Goal: Task Accomplishment & Management: Use online tool/utility

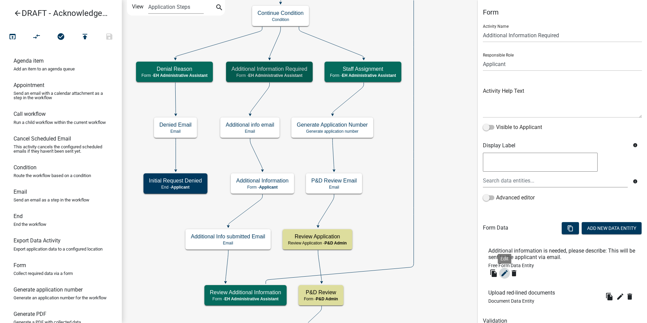
click at [506, 273] on icon "edit" at bounding box center [504, 273] width 8 height 8
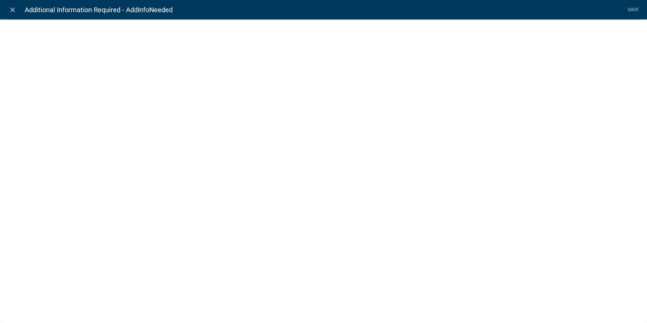
select select
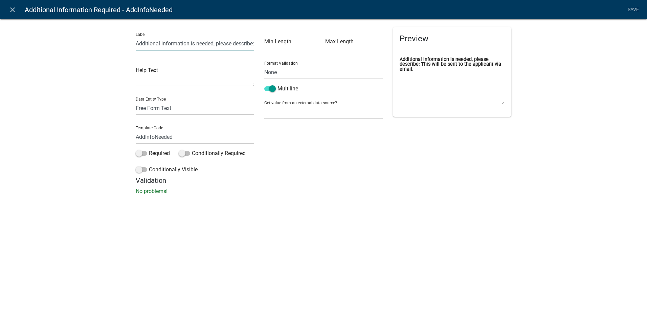
click at [144, 43] on input "Additional information is needed, please describe: This will be sent to the app…" at bounding box center [195, 44] width 118 height 14
click at [136, 44] on input "Additional information is needed, please describe: This will be sent to the app…" at bounding box center [195, 44] width 118 height 14
click at [485, 59] on label "What additional information is needed, please describe: This will be sent to th…" at bounding box center [452, 64] width 105 height 15
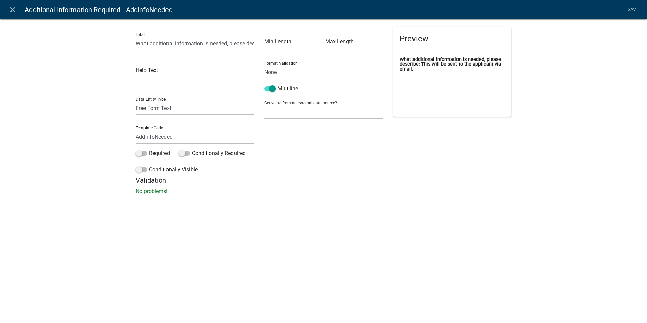
click at [226, 43] on input "What additional information is needed, please describe: This will be sent to th…" at bounding box center [195, 44] width 118 height 14
type input "What additional information is needed from the applicant? This will be sent to …"
click at [630, 9] on link "Save" at bounding box center [633, 9] width 17 height 13
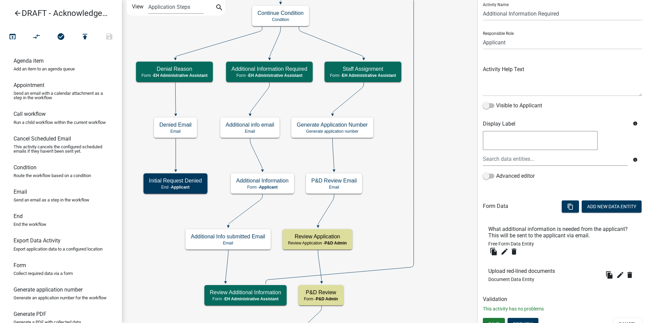
scroll to position [30, 0]
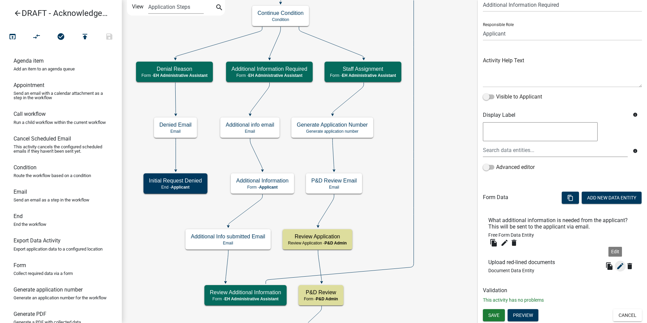
click at [616, 266] on icon "edit" at bounding box center [620, 266] width 8 height 8
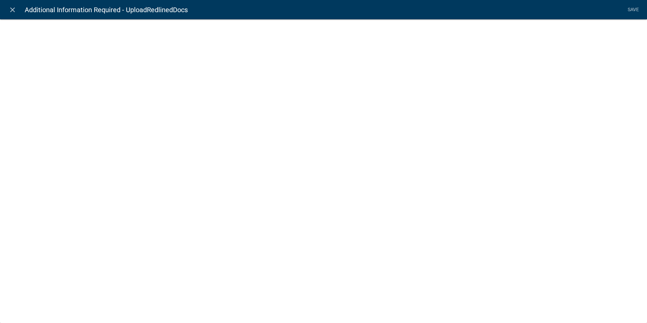
select select "document"
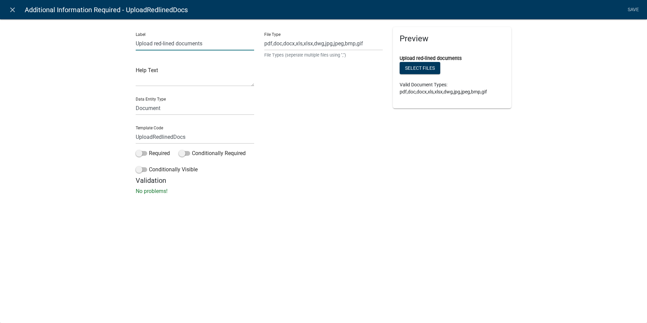
click at [136, 43] on input "Upload red-lined documents" at bounding box center [195, 44] width 118 height 14
click at [203, 43] on input "What red-lined documents" at bounding box center [195, 44] width 118 height 14
type input "What red-lined documents need to be uploaded so the applicant can review or rev…"
click at [633, 9] on link "Save" at bounding box center [633, 9] width 17 height 13
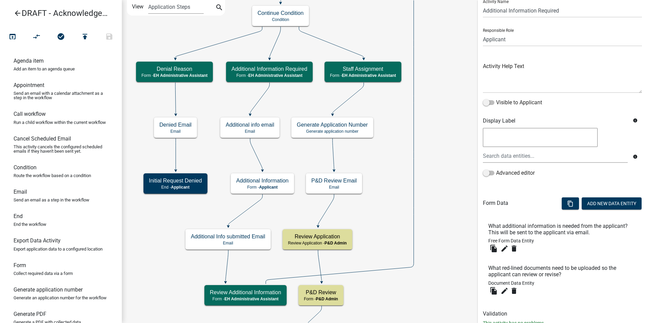
scroll to position [14, 0]
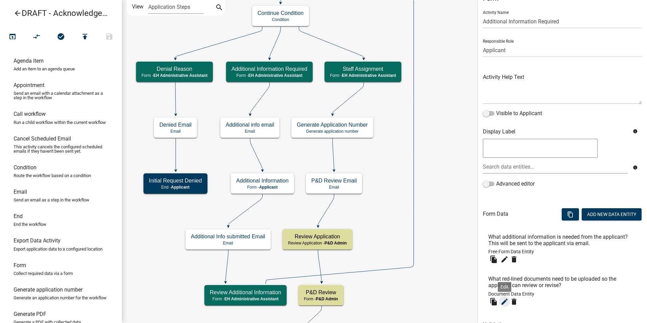
click at [503, 303] on icon "edit" at bounding box center [504, 301] width 8 height 8
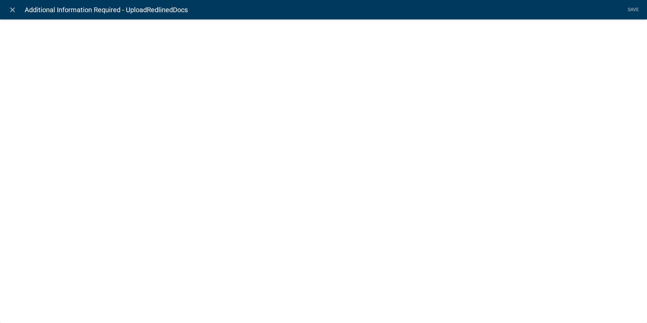
select select "document"
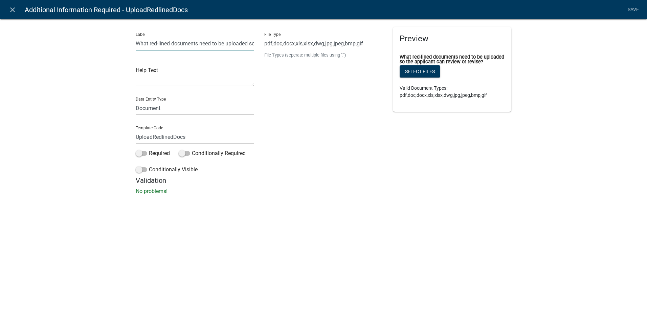
click at [143, 43] on input "What red-lined documents need to be uploaded so the applicant can review or rev…" at bounding box center [195, 44] width 118 height 14
click at [204, 45] on input "Attach red-lined documents need to be uploaded so the applicant can review or r…" at bounding box center [195, 44] width 118 height 14
type input "Attach red-lined documents that need to be uploaded so the applicant can review…"
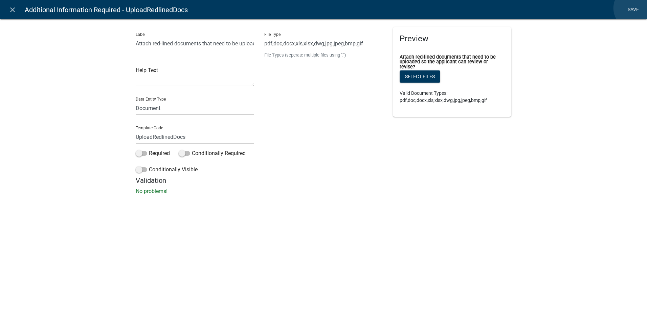
click at [635, 8] on link "Save" at bounding box center [633, 9] width 17 height 13
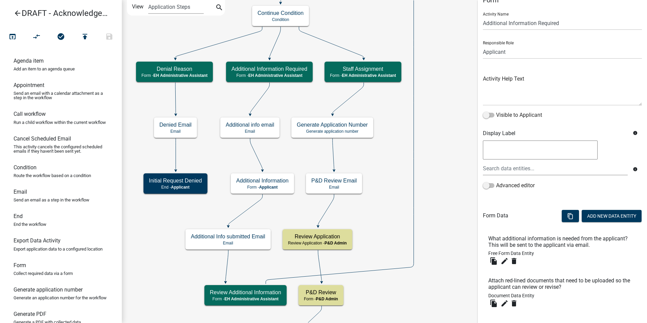
scroll to position [48, 0]
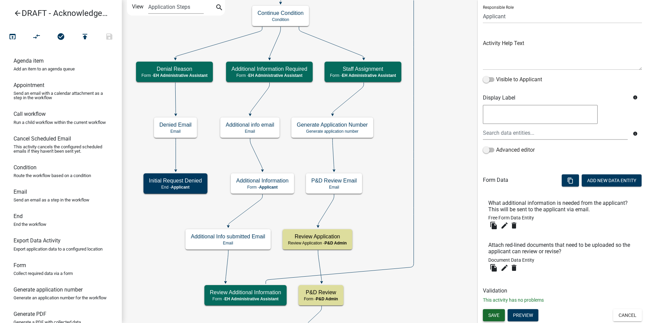
click at [493, 318] on button "Save" at bounding box center [494, 315] width 22 height 12
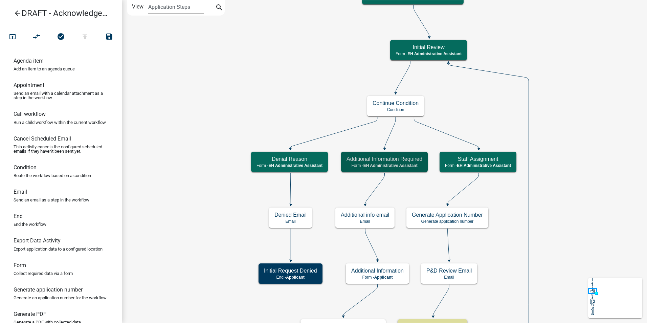
scroll to position [0, 0]
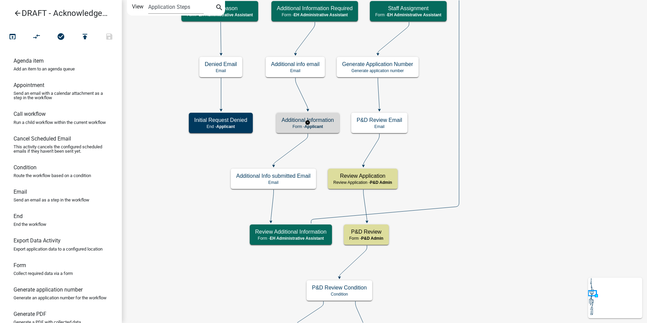
click at [288, 122] on h5 "Additional Information" at bounding box center [307, 120] width 52 height 6
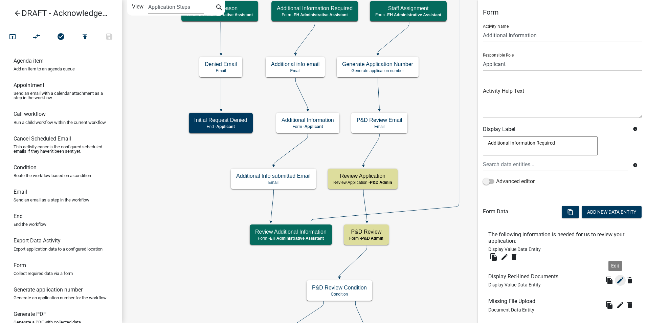
click at [616, 281] on icon "edit" at bounding box center [620, 280] width 8 height 8
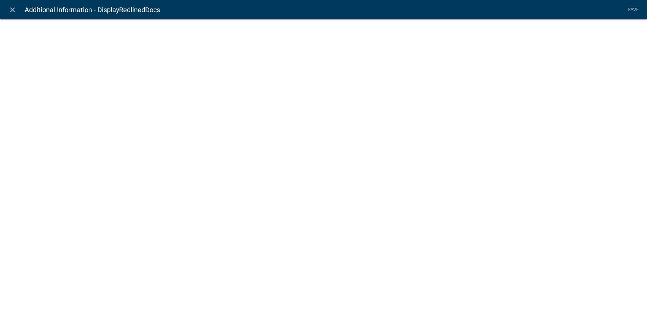
select select "display-entity-value"
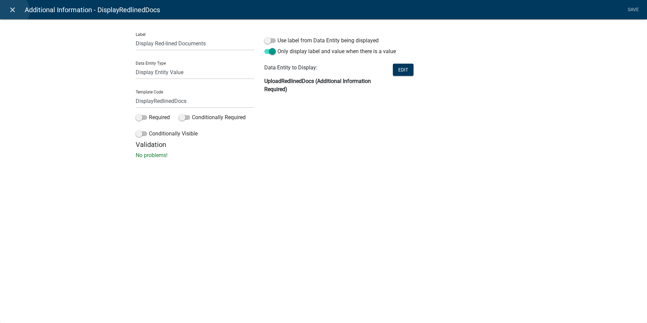
click at [13, 11] on icon "close" at bounding box center [12, 10] width 8 height 8
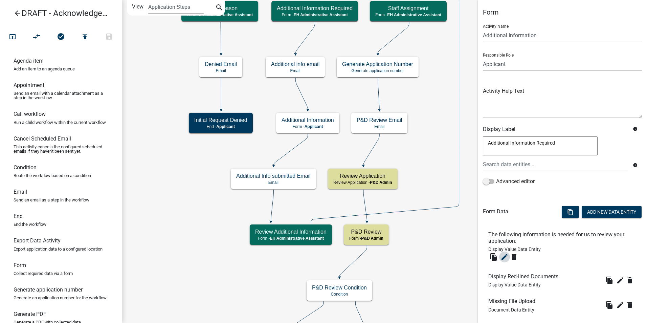
click at [502, 258] on icon "edit" at bounding box center [504, 257] width 8 height 8
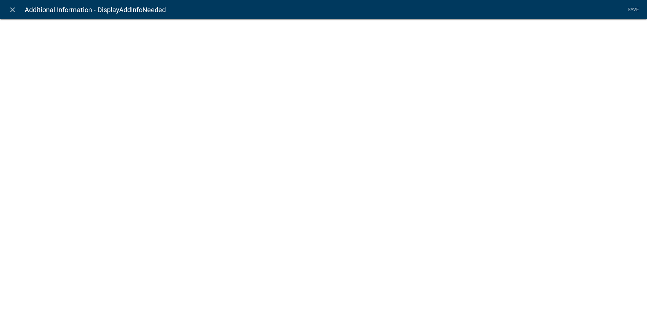
select select "display-entity-value"
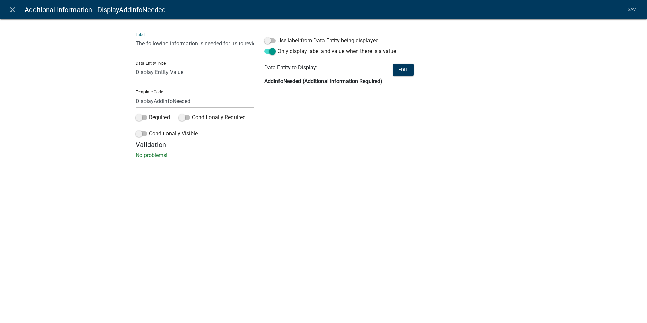
click at [155, 43] on input "The following information is needed for us to review your application:" at bounding box center [195, 44] width 118 height 14
click at [146, 43] on input "The following information is needed for us to review your application:" at bounding box center [195, 44] width 118 height 14
click at [223, 43] on input "The following information is needed for us to review your application:" at bounding box center [195, 44] width 118 height 14
type input "The following information is needed to continue reviewing your application:"
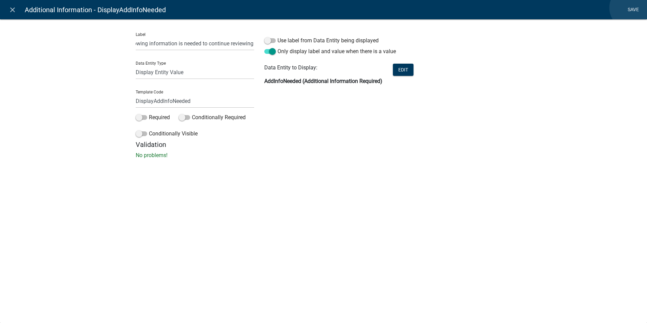
click at [631, 8] on link "Save" at bounding box center [633, 9] width 17 height 13
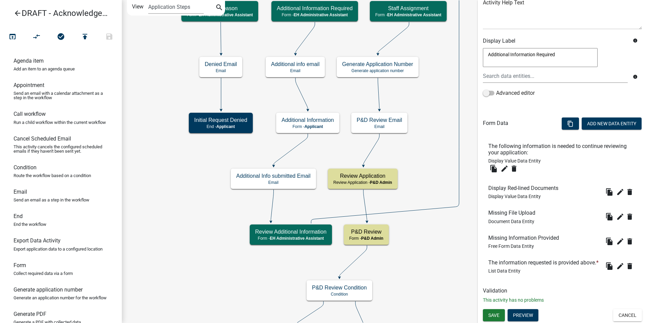
scroll to position [99, 0]
click at [616, 188] on icon "edit" at bounding box center [620, 192] width 8 height 8
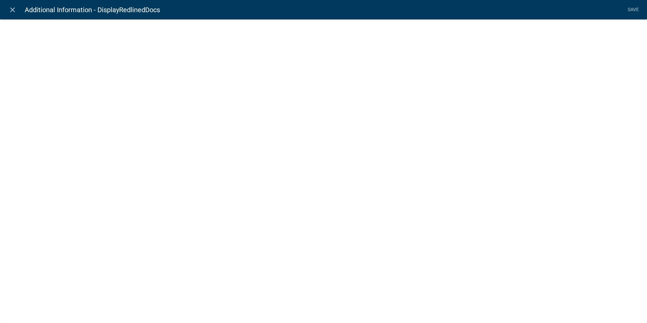
select select "display-entity-value"
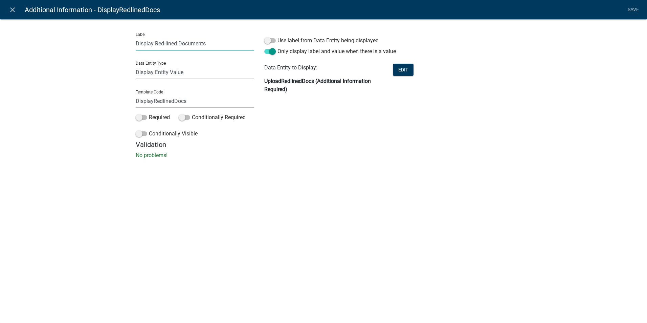
click at [215, 44] on input "Display Red-lined Documents" at bounding box center [195, 44] width 118 height 14
drag, startPoint x: 215, startPoint y: 44, endPoint x: 133, endPoint y: 46, distance: 81.9
click at [133, 46] on div "Label Display Red-lined Documents Data Entity Type Free Form Text Document Disp…" at bounding box center [195, 83] width 129 height 113
type input "The attached documents either correspond the information listed above or need t…"
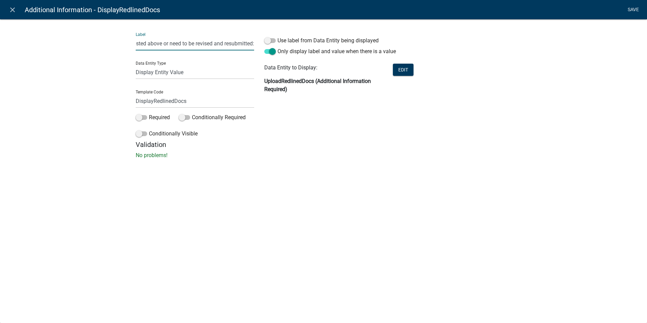
click at [639, 6] on link "Save" at bounding box center [633, 9] width 17 height 13
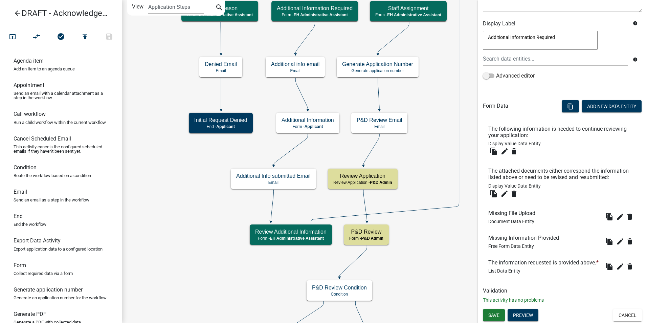
scroll to position [116, 0]
click at [616, 212] on icon "edit" at bounding box center [620, 216] width 8 height 8
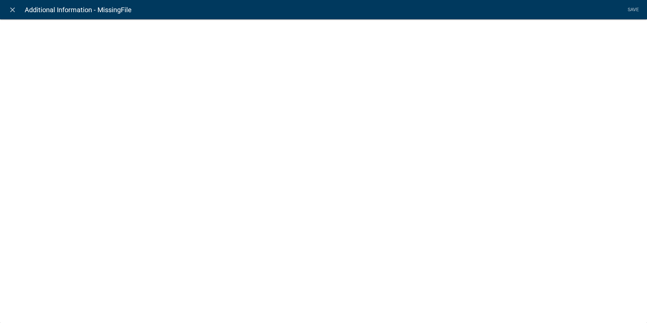
select select "document"
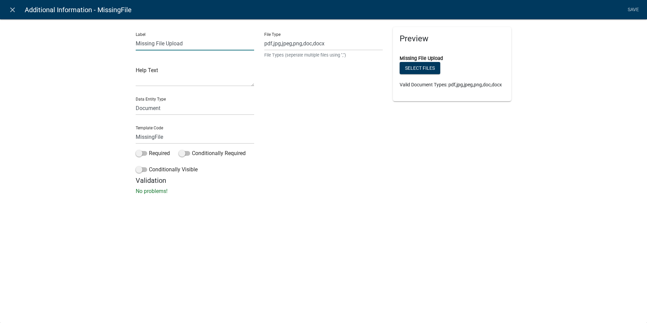
click at [136, 44] on input "Missing File Upload" at bounding box center [195, 44] width 118 height 14
drag, startPoint x: 167, startPoint y: 43, endPoint x: 121, endPoint y: 44, distance: 46.7
click at [121, 44] on div "Label Response to Missing File Upload Help Text Data Entity Type Free Form Text…" at bounding box center [323, 108] width 647 height 201
click at [154, 44] on input "Missing File Upload" at bounding box center [195, 44] width 118 height 14
click at [190, 45] on input "Missing or Revised File Upload" at bounding box center [195, 44] width 118 height 14
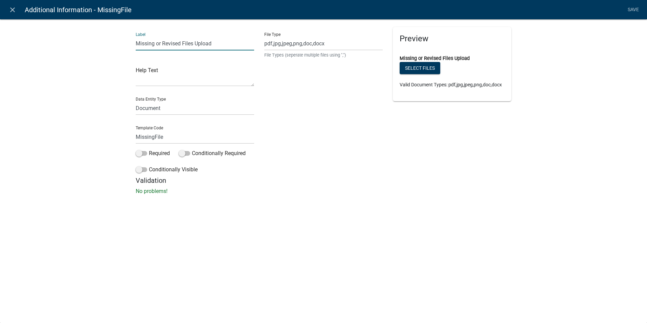
click at [203, 43] on input "Missing or Revised Files Upload" at bounding box center [195, 44] width 118 height 14
click at [198, 43] on input "Missing or Revised Files requested" at bounding box center [195, 44] width 118 height 14
click at [222, 43] on input "Missing or Revised Files Requested" at bounding box center [195, 44] width 118 height 14
click at [136, 42] on input "Missing or Revised Files" at bounding box center [195, 44] width 118 height 14
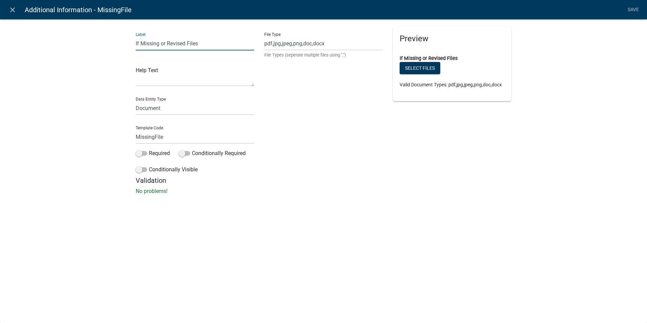
click at [145, 43] on input "If Missing or Revised Files" at bounding box center [195, 44] width 118 height 14
click at [169, 42] on input "If missing or Revised Files" at bounding box center [195, 44] width 118 height 14
click at [187, 43] on input "If missing or revised Files" at bounding box center [195, 44] width 118 height 14
click at [200, 47] on input "If missing or revised files" at bounding box center [195, 44] width 118 height 14
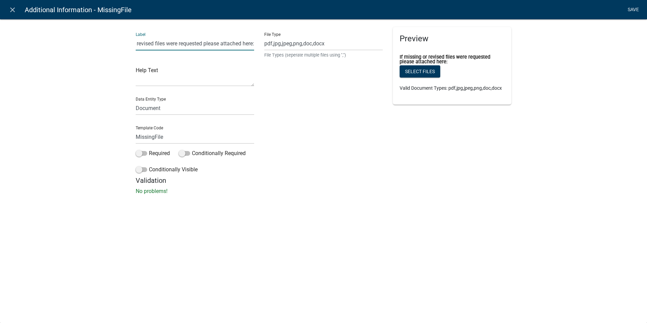
type input "If missing or revised files were requested please attached here:"
click at [627, 10] on link "Save" at bounding box center [633, 9] width 17 height 13
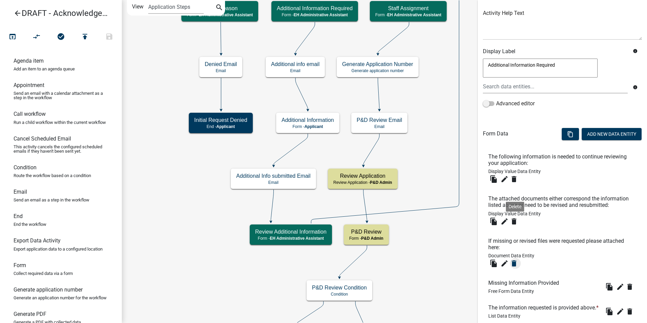
scroll to position [134, 0]
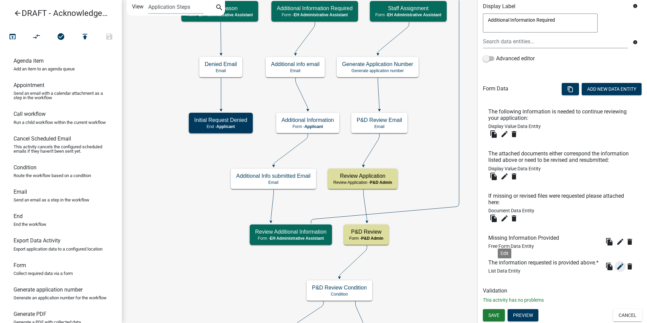
click at [616, 270] on icon "edit" at bounding box center [620, 266] width 8 height 8
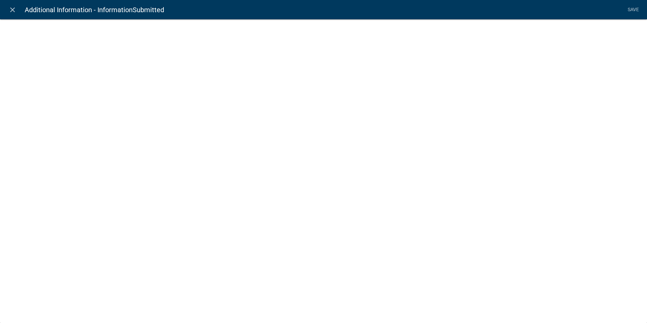
select select "list-data"
select select
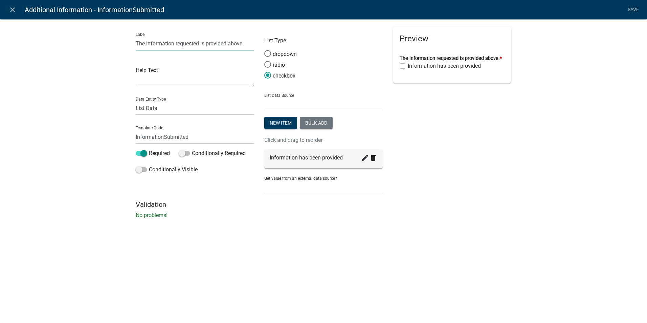
click at [232, 43] on input "The information requested is provided above." at bounding box center [195, 44] width 118 height 14
type input "The information requested is provided below:"
click at [635, 9] on link "Save" at bounding box center [633, 9] width 17 height 13
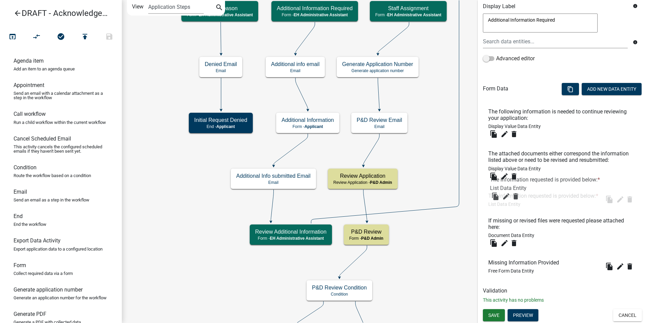
drag, startPoint x: 493, startPoint y: 251, endPoint x: 495, endPoint y: 179, distance: 72.8
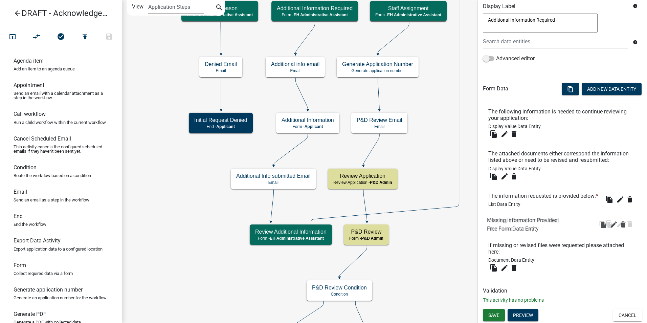
drag, startPoint x: 500, startPoint y: 262, endPoint x: 500, endPoint y: 219, distance: 42.6
click at [616, 226] on icon "edit" at bounding box center [620, 224] width 8 height 8
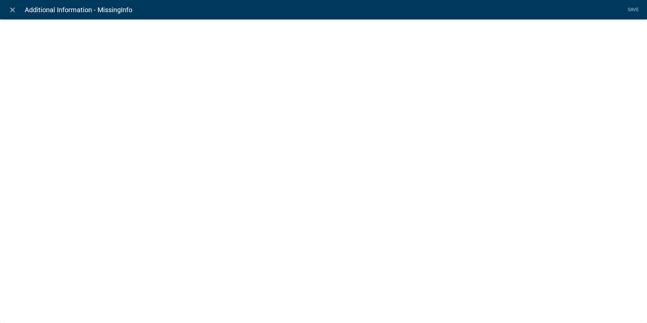
select select
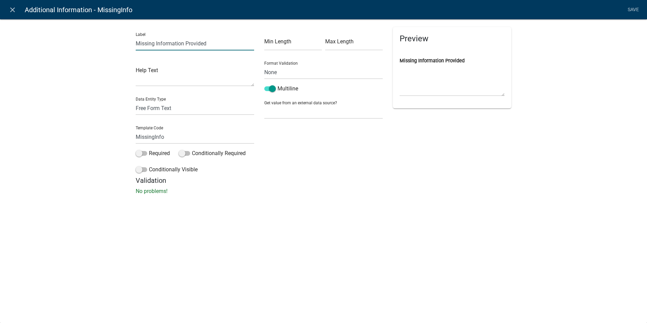
click at [189, 43] on input "Missing Information Provided" at bounding box center [195, 44] width 118 height 14
click at [137, 45] on input "Missing Information Provided" at bounding box center [195, 44] width 118 height 14
click at [223, 43] on input "Response to Missing Information Provided" at bounding box center [195, 44] width 118 height 14
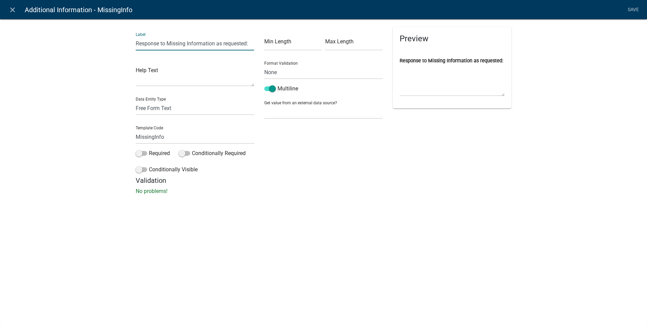
click at [171, 44] on input "Response to Missing Information as requested:" at bounding box center [195, 44] width 118 height 14
drag, startPoint x: 171, startPoint y: 44, endPoint x: 131, endPoint y: 48, distance: 40.5
click at [131, 48] on div "Label Response to missing Information as requested: Help Text Data Entity Type …" at bounding box center [195, 101] width 129 height 149
click at [212, 43] on input "Answers to Missing Information as requested:" at bounding box center [195, 44] width 118 height 14
click at [211, 43] on input "Answers to Missing Information:" at bounding box center [195, 44] width 118 height 14
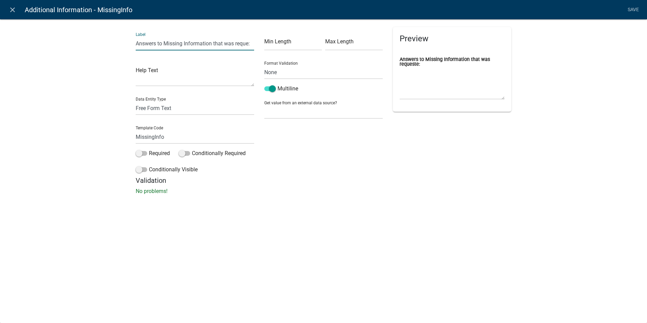
scroll to position [0, 0]
type input "Answers to Missing Information:"
click at [442, 196] on div "Label Answers to Missing Information: Help Text Data Entity Type Free Form Text…" at bounding box center [323, 108] width 647 height 201
click at [633, 9] on link "Save" at bounding box center [633, 9] width 17 height 13
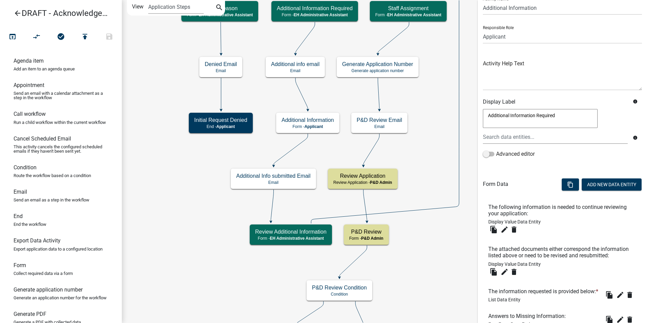
scroll to position [134, 0]
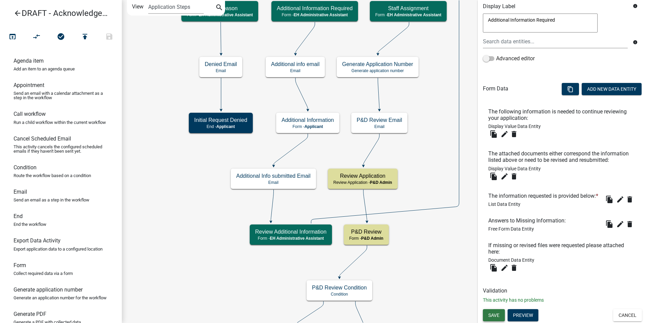
click at [495, 315] on span "Save" at bounding box center [493, 314] width 11 height 5
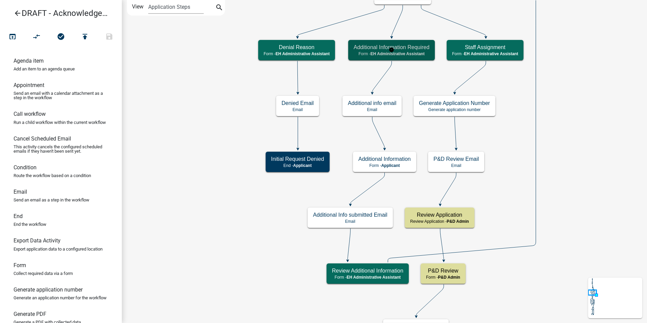
click at [395, 59] on div "Additional Information Required Form - EH Administrative Assistant" at bounding box center [391, 50] width 87 height 20
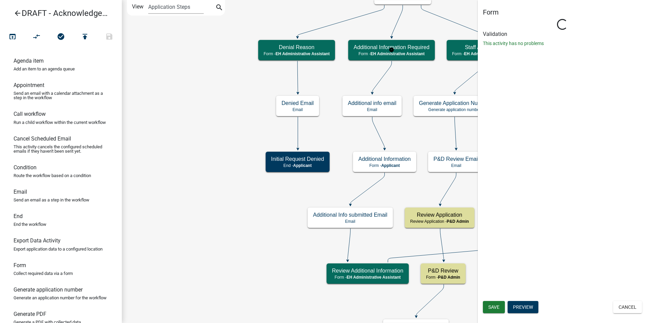
select select "DA3E3E5F-670D-4329-B60C-5CC8A4B2B679"
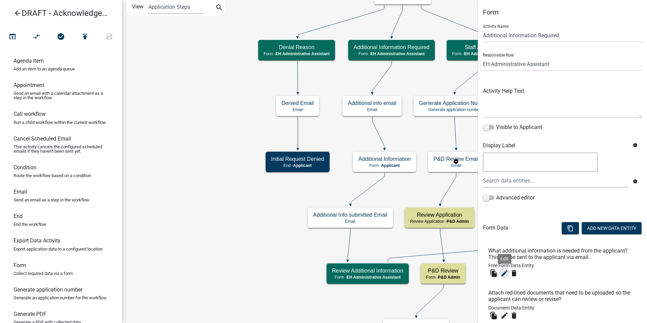
click at [505, 273] on icon "edit" at bounding box center [504, 273] width 8 height 8
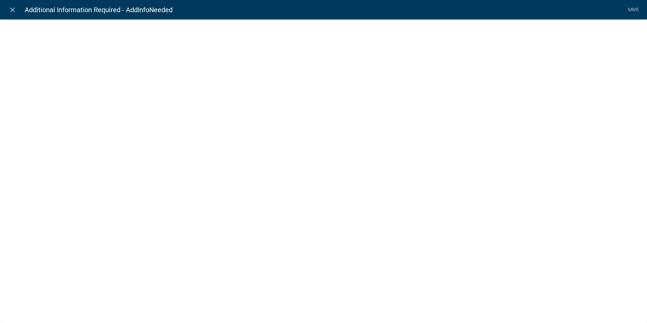
select select
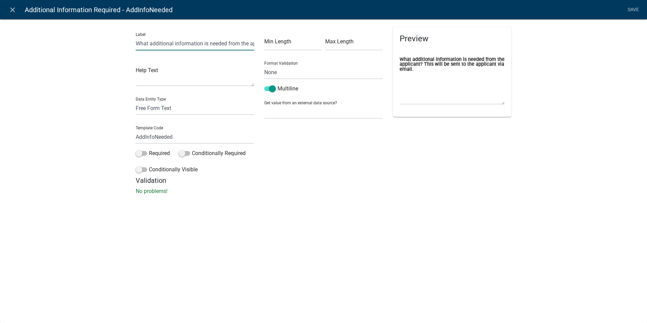
click at [173, 43] on input "What additional information is needed from the applicant? This will be sent to …" at bounding box center [195, 44] width 118 height 14
click at [221, 45] on input "What additional information is needed from the applicant? This will be sent to …" at bounding box center [195, 44] width 118 height 14
type input "What additional information is needed from the applicant to complete the review…"
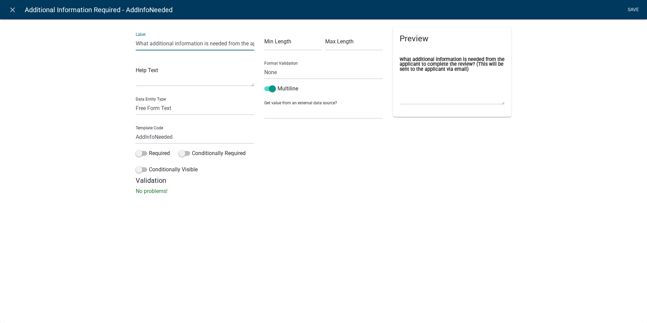
click at [635, 11] on link "Save" at bounding box center [633, 9] width 17 height 13
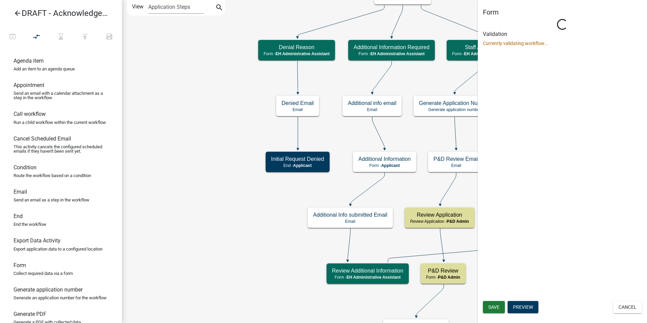
select select "DA3E3E5F-670D-4329-B60C-5CC8A4B2B679"
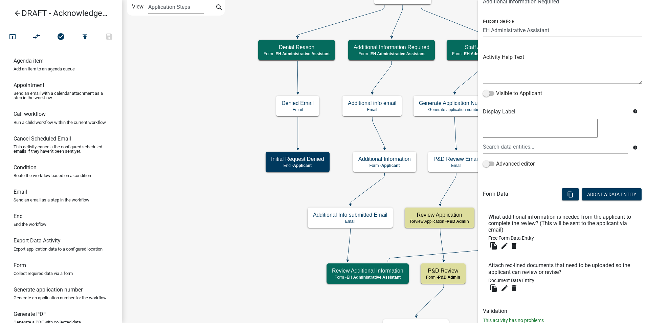
scroll to position [54, 0]
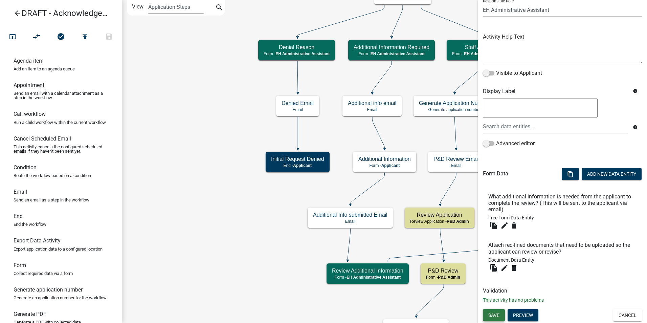
click at [490, 314] on span "Save" at bounding box center [493, 314] width 11 height 5
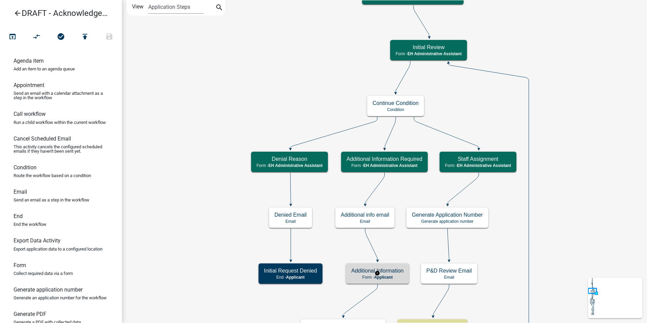
click at [362, 278] on p "Form - Applicant" at bounding box center [377, 277] width 52 height 5
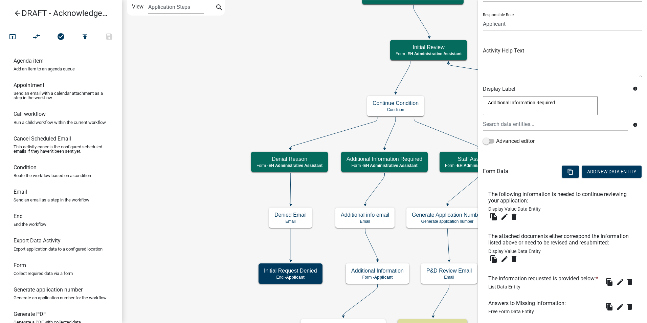
scroll to position [134, 0]
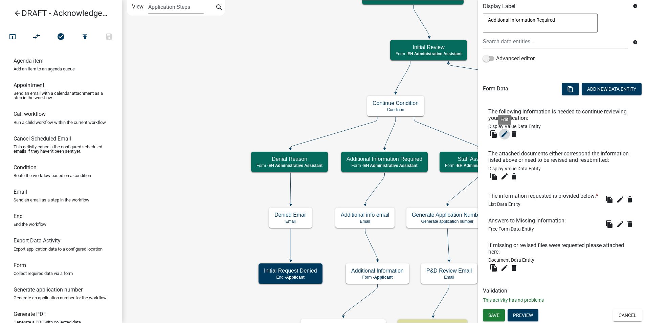
click at [505, 130] on icon "edit" at bounding box center [504, 134] width 8 height 8
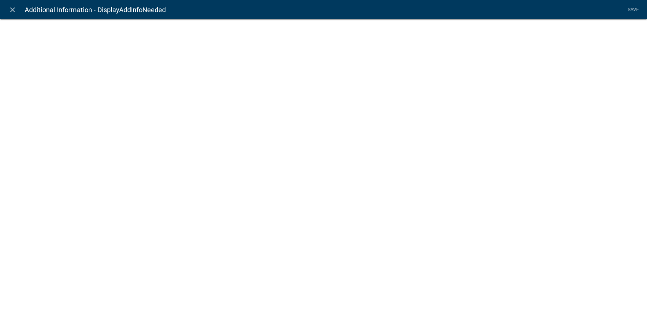
select select "display-entity-value"
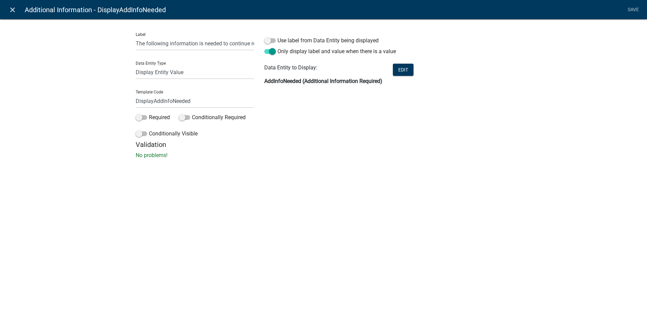
click at [10, 13] on icon "close" at bounding box center [12, 10] width 8 height 8
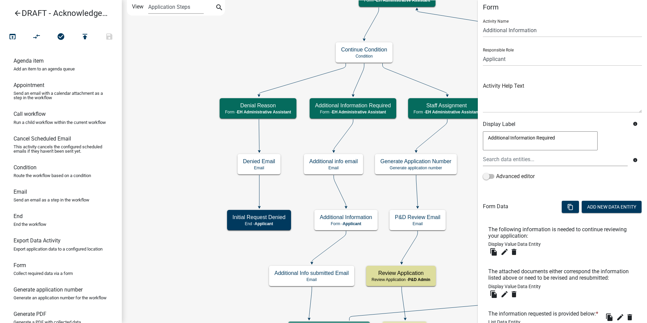
scroll to position [0, 0]
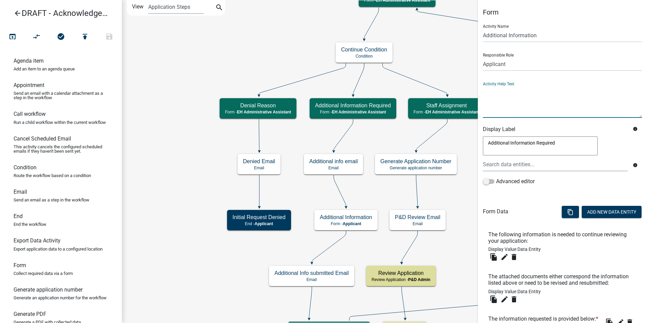
click at [504, 109] on textarea at bounding box center [562, 102] width 159 height 32
type textarea "test"
click at [562, 145] on textarea "Additional Information Required" at bounding box center [540, 145] width 115 height 19
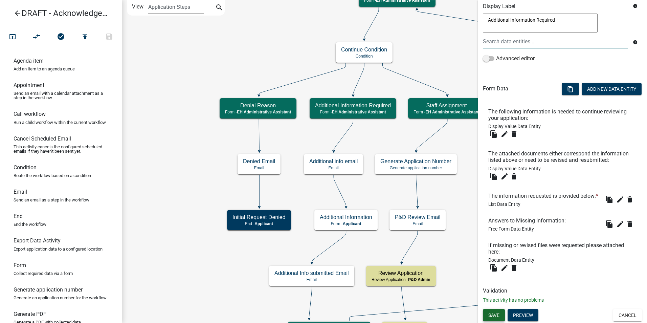
click at [498, 312] on span "Save" at bounding box center [493, 314] width 11 height 5
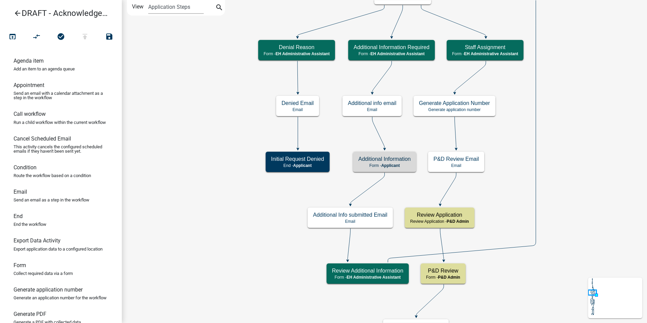
scroll to position [0, 0]
click at [371, 168] on div "Additional Information Form - Applicant" at bounding box center [384, 162] width 63 height 20
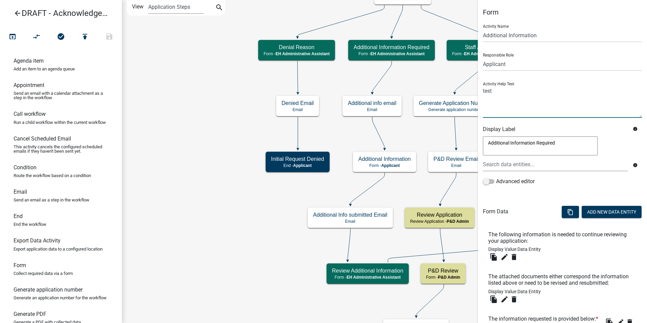
click at [488, 90] on textarea at bounding box center [562, 102] width 159 height 32
click at [565, 96] on textarea at bounding box center [562, 102] width 159 height 32
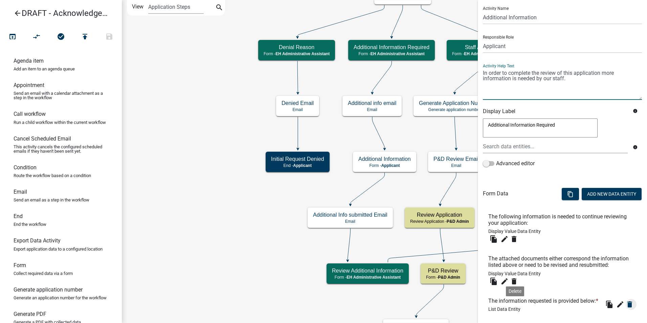
scroll to position [134, 0]
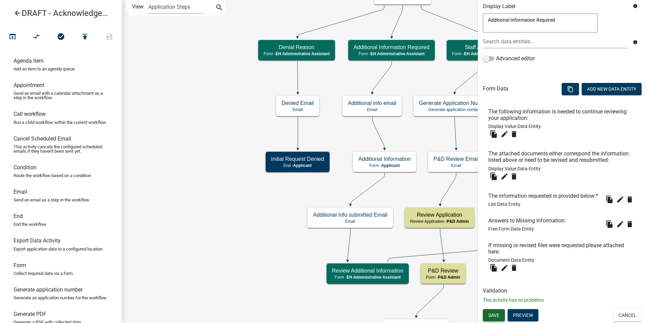
type textarea "In order to complete the review of this application more information is needed …"
click at [498, 316] on span "Save" at bounding box center [493, 314] width 11 height 5
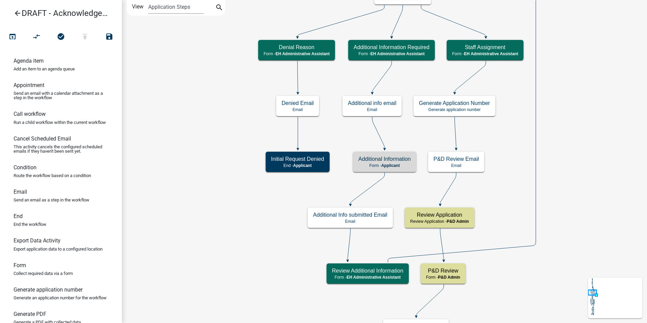
scroll to position [0, 0]
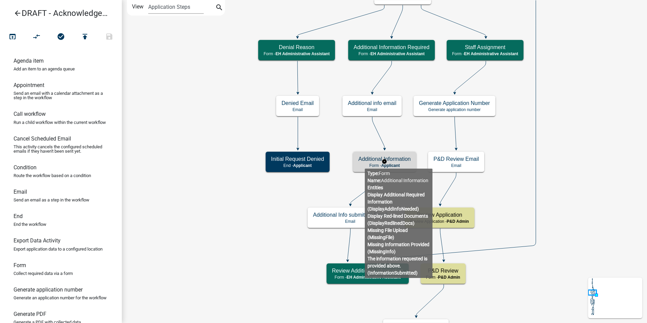
click at [363, 163] on p "Form - Applicant" at bounding box center [384, 165] width 52 height 5
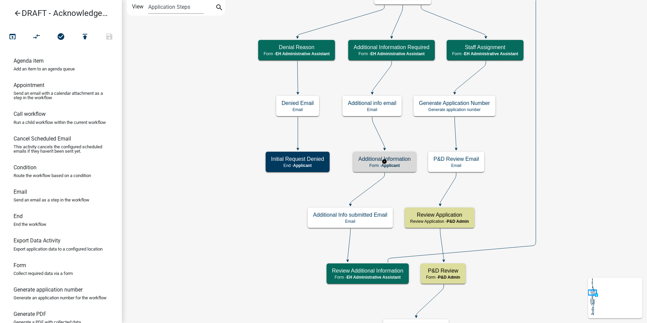
click at [363, 163] on p "Form - Applicant" at bounding box center [384, 165] width 52 height 5
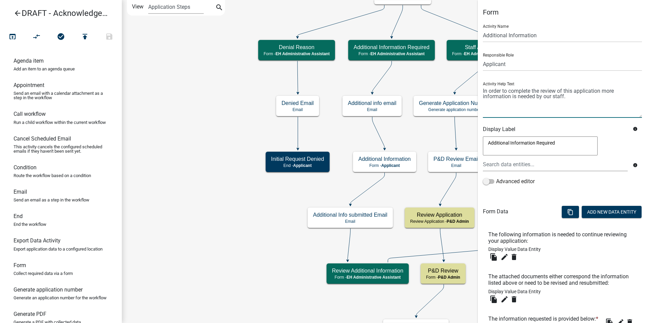
click at [572, 98] on textarea at bounding box center [562, 102] width 159 height 32
click at [614, 102] on textarea at bounding box center [562, 102] width 159 height 32
click at [526, 103] on textarea at bounding box center [562, 102] width 159 height 32
click at [530, 108] on textarea at bounding box center [562, 102] width 159 height 32
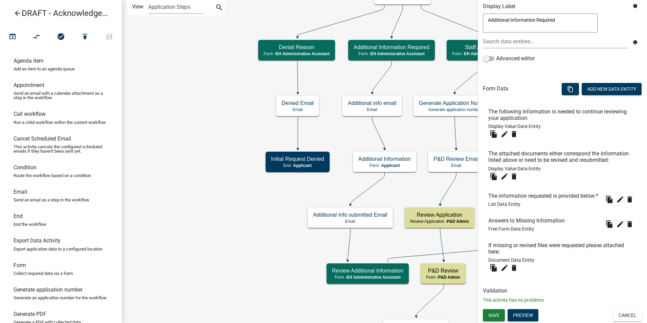
scroll to position [134, 0]
type textarea "In order to complete the review of this application more information is needed …"
click at [497, 312] on button "Save" at bounding box center [494, 315] width 22 height 12
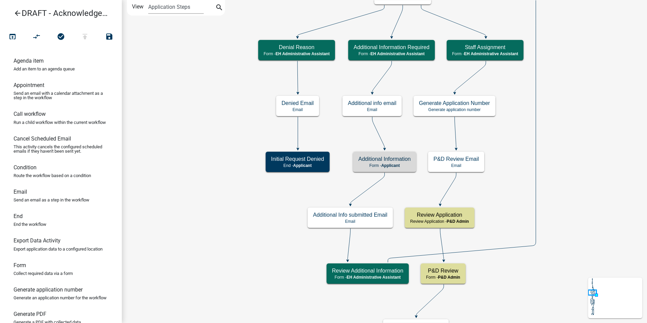
scroll to position [0, 0]
click at [360, 168] on div "Additional Information Form - Applicant" at bounding box center [384, 162] width 63 height 20
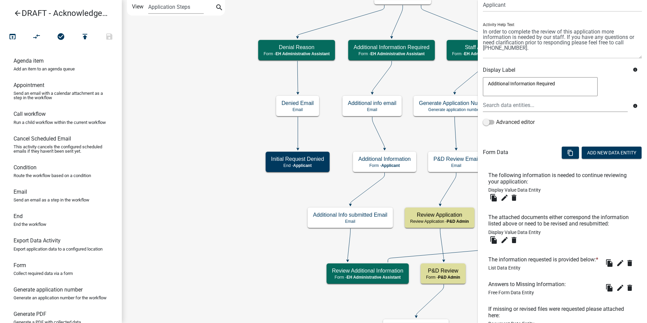
scroll to position [134, 0]
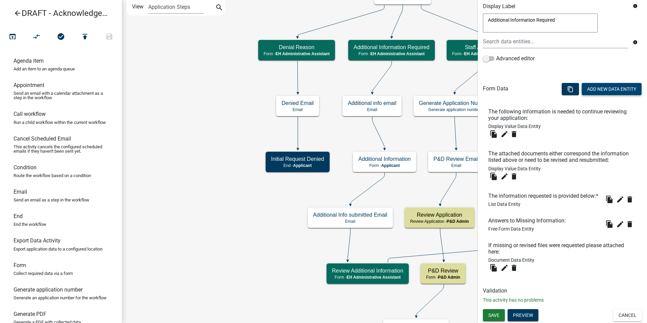
click at [596, 83] on button "Add New Data Entity" at bounding box center [612, 89] width 60 height 12
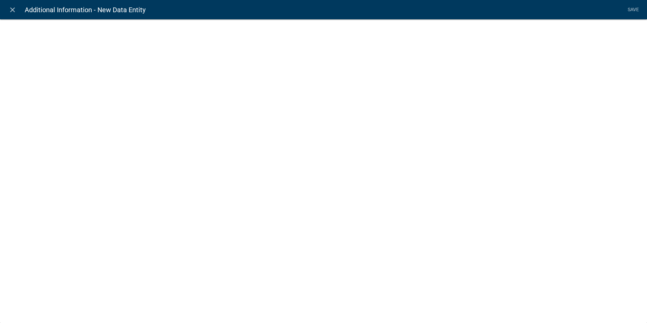
select select
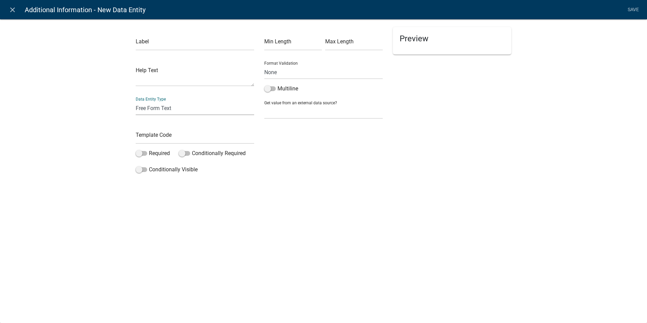
click at [154, 105] on select "Free Form Text Document Display Entity Value Fee Numeric Data Date Map Sketch D…" at bounding box center [195, 108] width 118 height 14
select select "rich-text"
click at [136, 101] on select "Free Form Text Document Display Entity Value Fee Numeric Data Date Map Sketch D…" at bounding box center [195, 108] width 118 height 14
select select "rich-text"
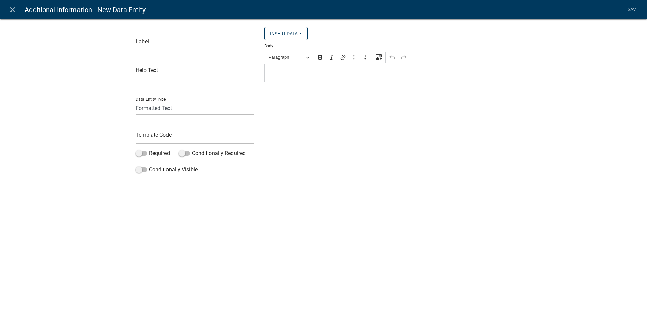
click at [150, 41] on input "text" at bounding box center [195, 44] width 118 height 14
type input "F"
type input "County Requests"
click at [156, 138] on input "text" at bounding box center [195, 137] width 118 height 14
type input "LabelCountyRequest"
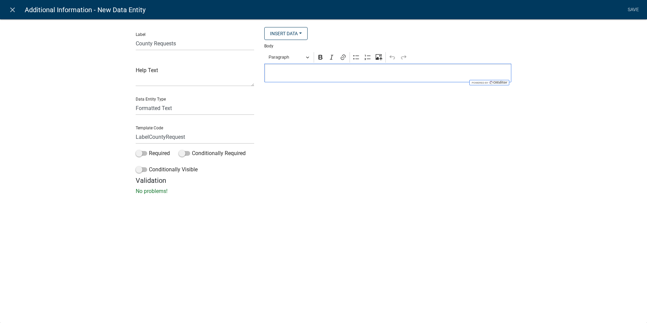
click at [278, 78] on div "Editor editing area: main. Press Alt+0 for help." at bounding box center [387, 73] width 247 height 19
click at [308, 59] on button "Paragraph" at bounding box center [289, 57] width 47 height 10
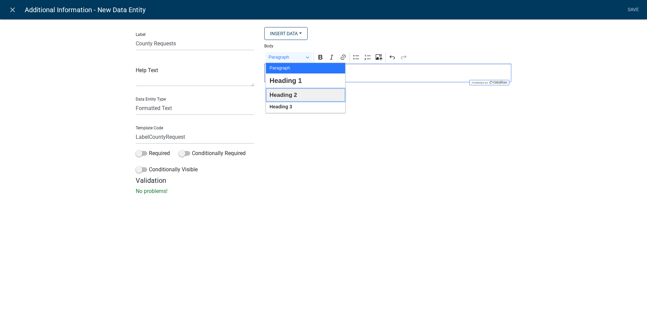
click at [293, 93] on span "Heading 2" at bounding box center [282, 95] width 27 height 10
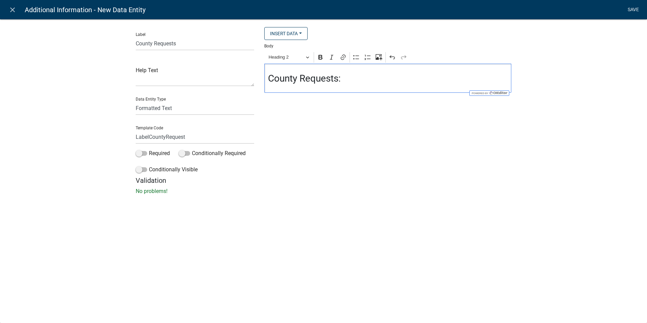
click at [635, 6] on link "Save" at bounding box center [633, 9] width 17 height 13
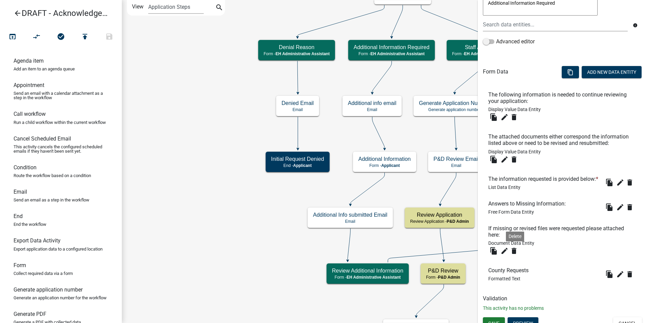
scroll to position [159, 0]
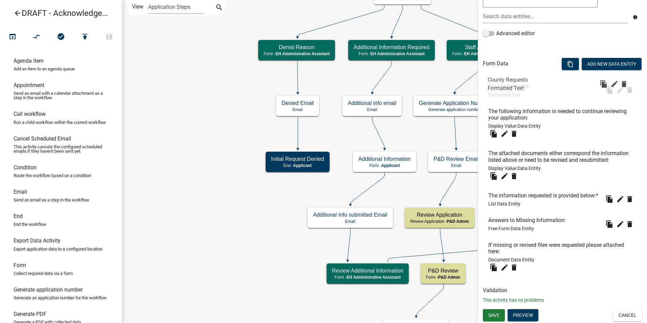
drag, startPoint x: 501, startPoint y: 262, endPoint x: 500, endPoint y: 79, distance: 182.7
click at [596, 58] on button "Add New Data Entity" at bounding box center [612, 64] width 60 height 12
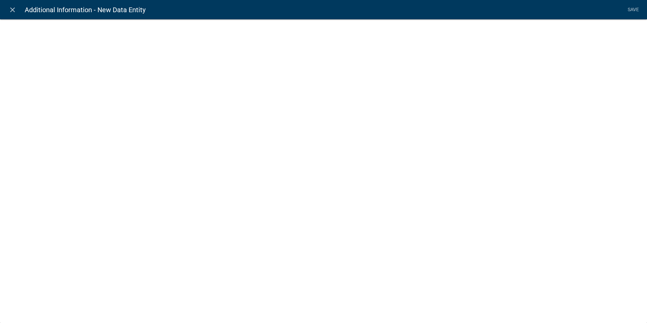
select select
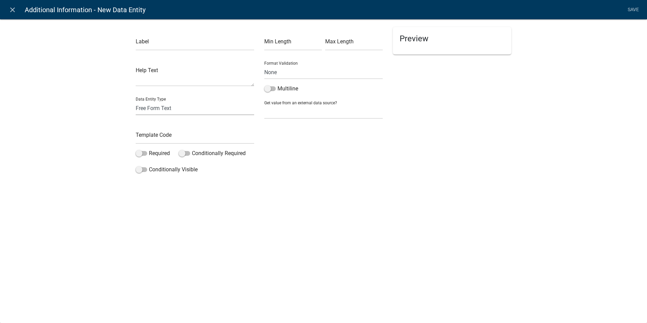
click at [149, 113] on select "Free Form Text Document Display Entity Value Fee Numeric Data Date Map Sketch D…" at bounding box center [195, 108] width 118 height 14
select select "rich-text"
click at [136, 101] on select "Free Form Text Document Display Entity Value Fee Numeric Data Date Map Sketch D…" at bounding box center [195, 108] width 118 height 14
select select "rich-text"
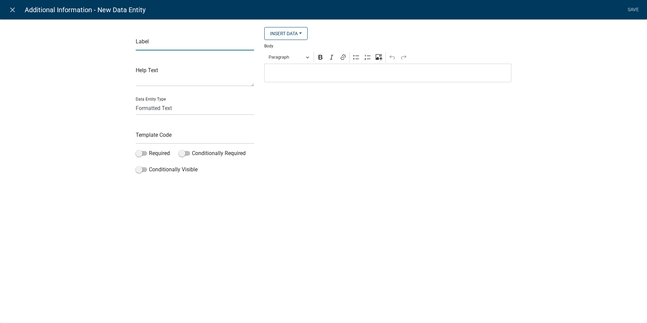
click at [150, 48] on input "text" at bounding box center [195, 44] width 118 height 14
type input "Applicant Response"
click at [151, 136] on input "text" at bounding box center [195, 137] width 118 height 14
type input "LabelApplicantResponse"
click at [289, 73] on p "Editor editing area: main. Press Alt+0 for help." at bounding box center [388, 73] width 240 height 8
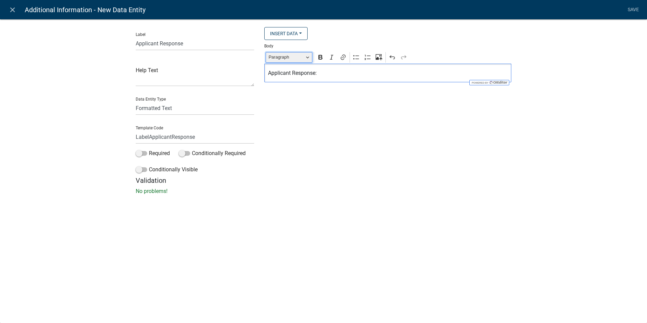
click at [306, 58] on button "Paragraph" at bounding box center [289, 57] width 47 height 10
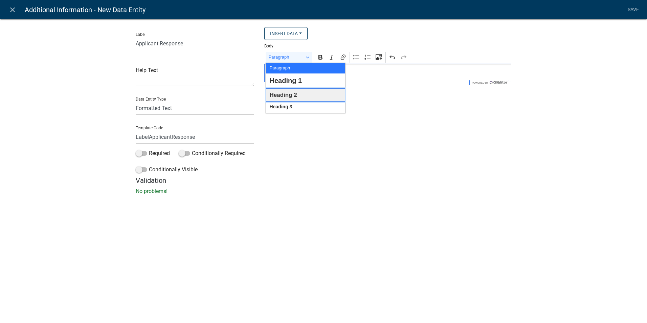
click at [289, 93] on span "Heading 2" at bounding box center [282, 95] width 27 height 10
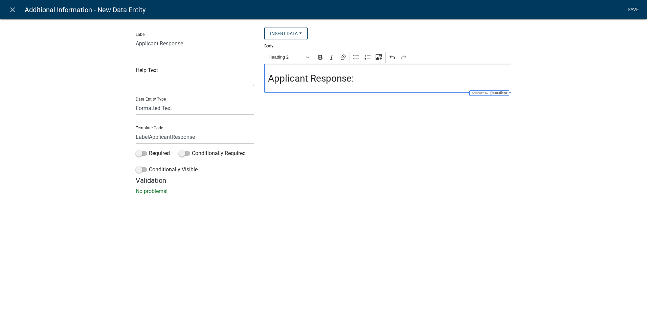
click at [626, 10] on link "Save" at bounding box center [633, 9] width 17 height 13
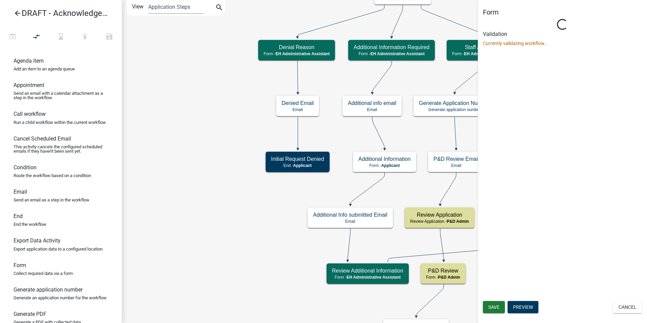
scroll to position [0, 0]
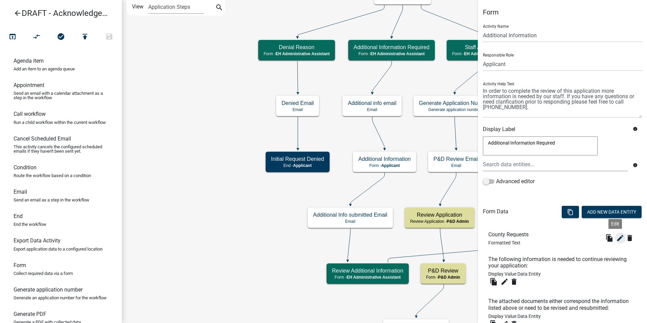
click at [616, 239] on icon "edit" at bounding box center [620, 238] width 8 height 8
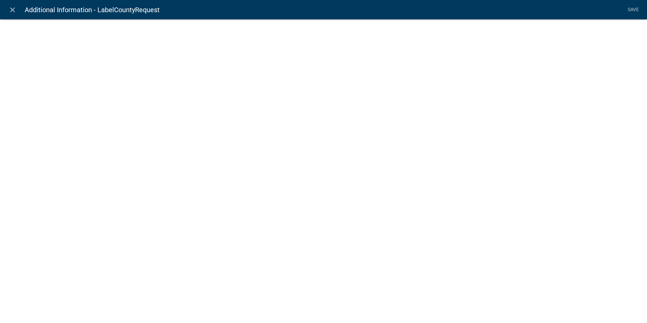
select select "rich-text"
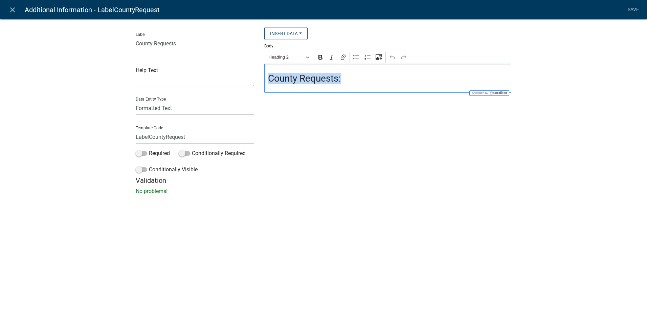
drag, startPoint x: 344, startPoint y: 78, endPoint x: 265, endPoint y: 80, distance: 79.2
click at [265, 80] on div "County Requests:" at bounding box center [387, 78] width 247 height 29
click at [331, 58] on icon "Editor toolbar" at bounding box center [331, 57] width 7 height 7
click at [630, 10] on link "Save" at bounding box center [633, 9] width 17 height 13
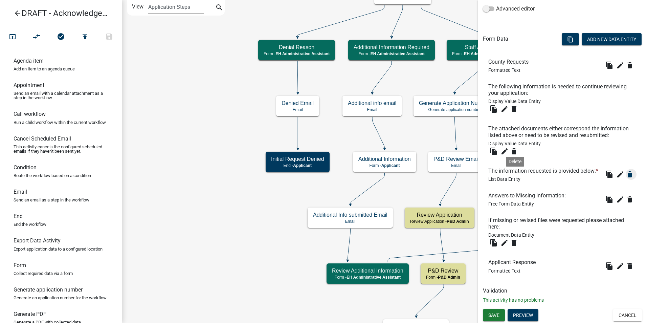
scroll to position [183, 0]
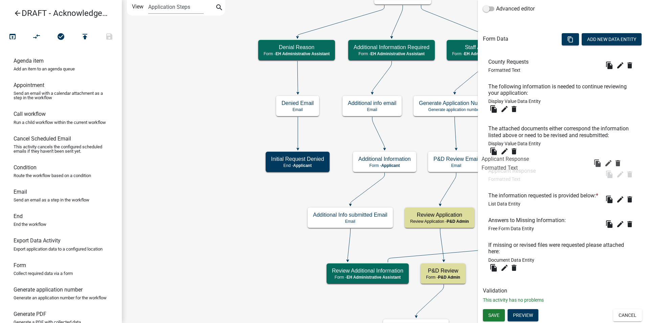
drag, startPoint x: 499, startPoint y: 263, endPoint x: 492, endPoint y: 157, distance: 106.1
click at [616, 170] on icon "edit" at bounding box center [620, 174] width 8 height 8
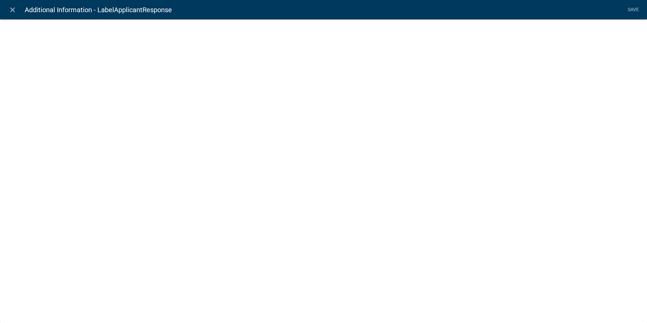
select select "rich-text"
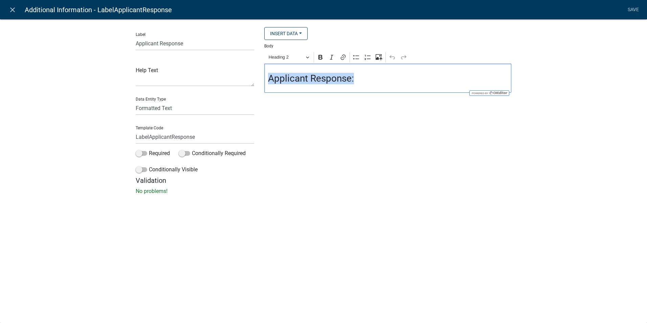
drag, startPoint x: 300, startPoint y: 83, endPoint x: 268, endPoint y: 84, distance: 31.5
click at [268, 84] on h3 "Applicant Response:" at bounding box center [388, 79] width 240 height 12
click at [330, 59] on icon "Editor toolbar" at bounding box center [331, 57] width 7 height 7
click at [629, 9] on link "Save" at bounding box center [633, 9] width 17 height 13
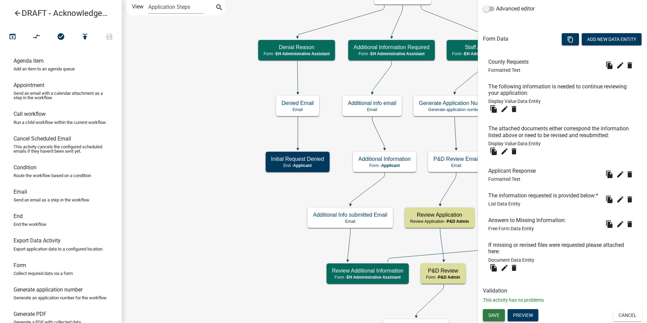
click at [493, 315] on span "Save" at bounding box center [493, 314] width 11 height 5
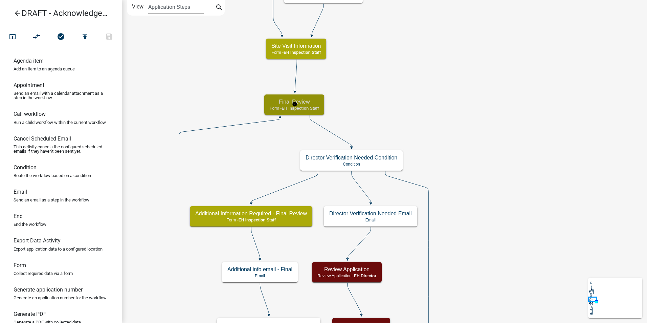
click at [280, 101] on h5 "Final Review" at bounding box center [294, 101] width 49 height 6
select select "B112E396-40EF-4858-AE7C-AB0894FDBB84"
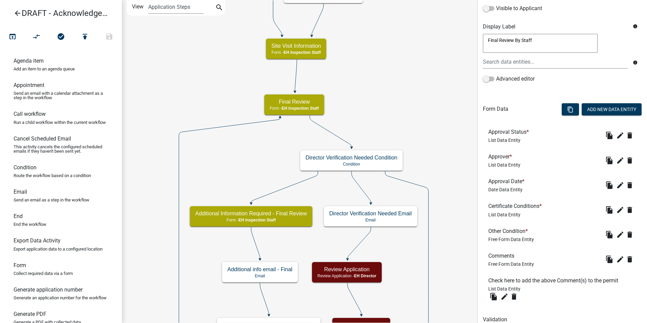
scroll to position [148, 0]
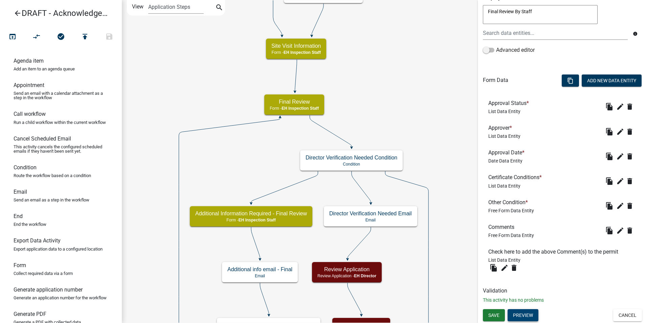
click at [522, 313] on button "Preview" at bounding box center [522, 315] width 31 height 12
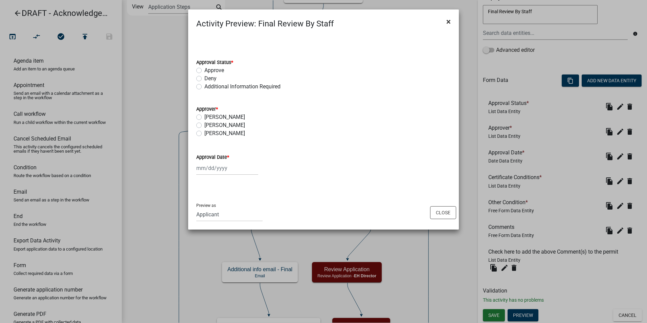
click at [447, 22] on span "×" at bounding box center [448, 21] width 4 height 9
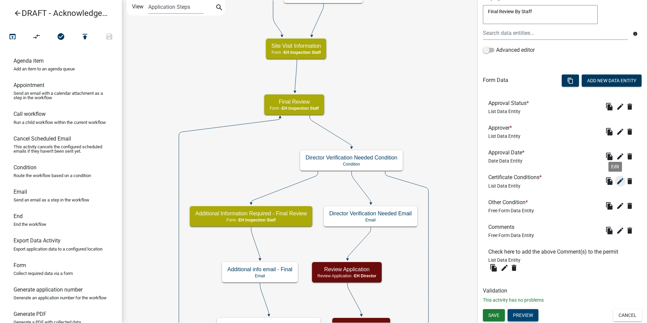
click at [616, 182] on icon "edit" at bounding box center [620, 181] width 8 height 8
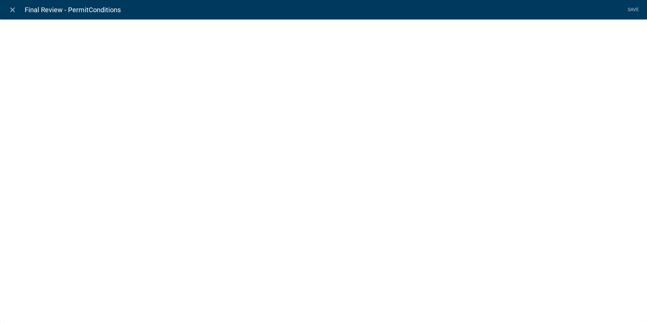
select select "list-data"
select select
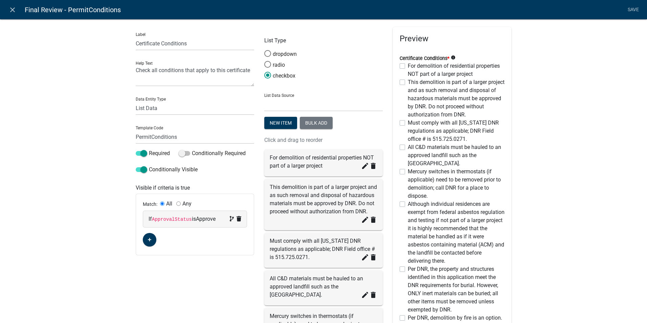
click at [451, 57] on icon "info" at bounding box center [453, 57] width 5 height 5
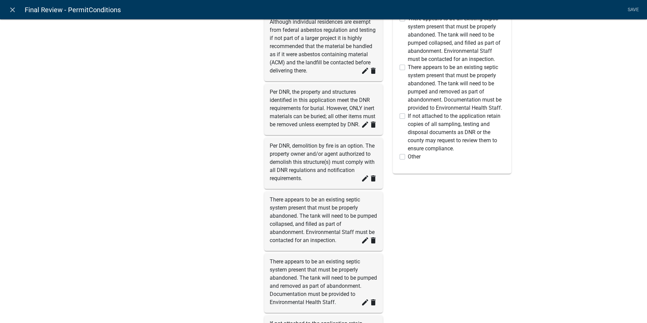
scroll to position [0, 0]
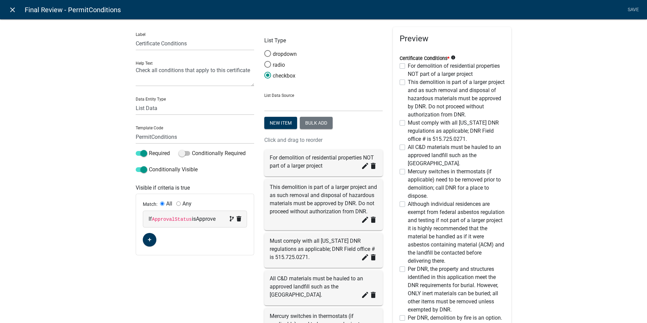
click at [11, 9] on icon "close" at bounding box center [12, 10] width 8 height 8
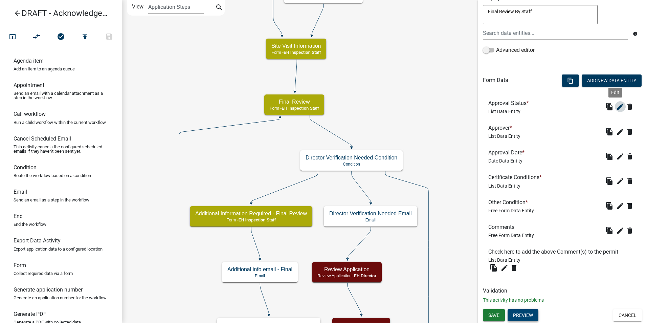
click at [616, 105] on icon "edit" at bounding box center [620, 107] width 8 height 8
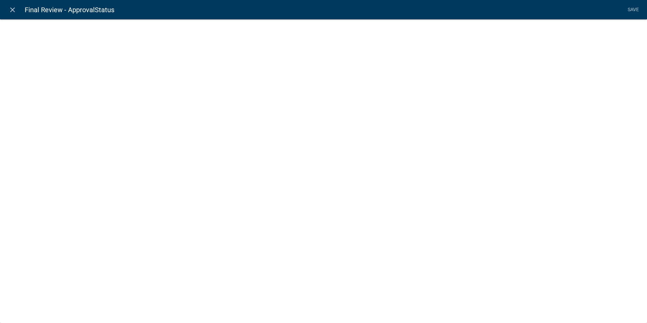
select select "list-data"
select select
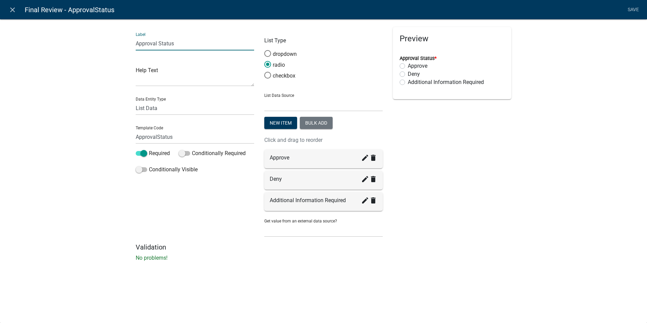
drag, startPoint x: 178, startPoint y: 44, endPoint x: 130, endPoint y: 46, distance: 47.7
click at [130, 46] on div "Label Approval Status Help Text Data Entity Type Free Form Text Document Displa…" at bounding box center [323, 142] width 647 height 268
click at [149, 83] on textarea at bounding box center [195, 75] width 118 height 21
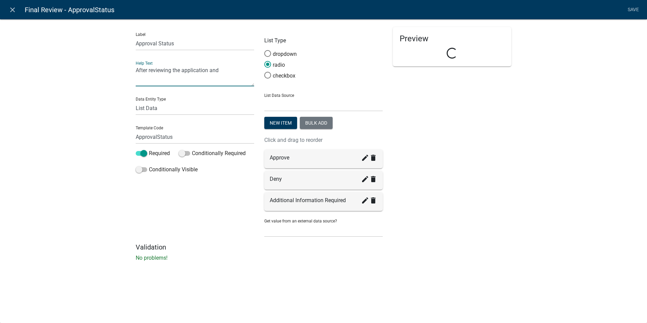
click at [221, 68] on textarea "After reviewing the application and" at bounding box center [195, 75] width 118 height 21
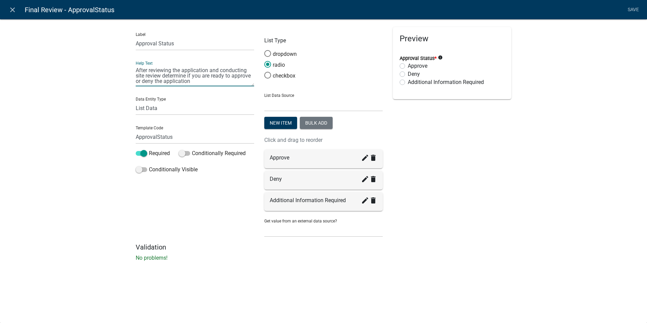
click at [142, 81] on textarea "After reviewing the application and conducting site review determine if you are…" at bounding box center [195, 75] width 118 height 21
click at [208, 80] on textarea "After reviewing the application and conducting site review determine if you are…" at bounding box center [195, 75] width 118 height 21
type textarea "After reviewing the application and conducting site review determine if you are…"
click at [628, 10] on link "Save" at bounding box center [633, 9] width 17 height 13
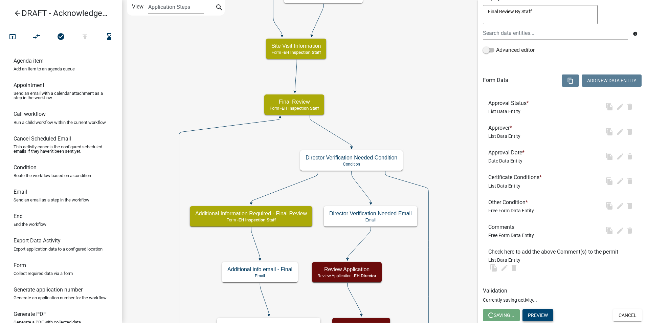
scroll to position [0, 0]
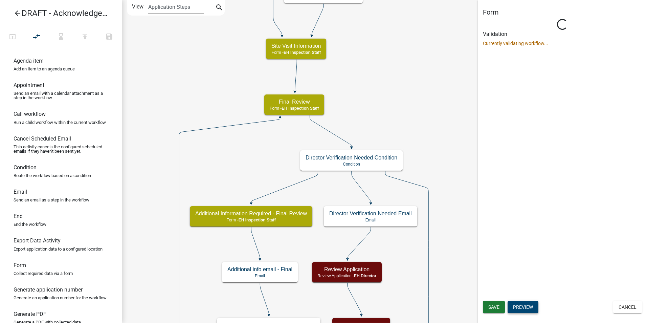
select select "B112E396-40EF-4858-AE7C-AB0894FDBB84"
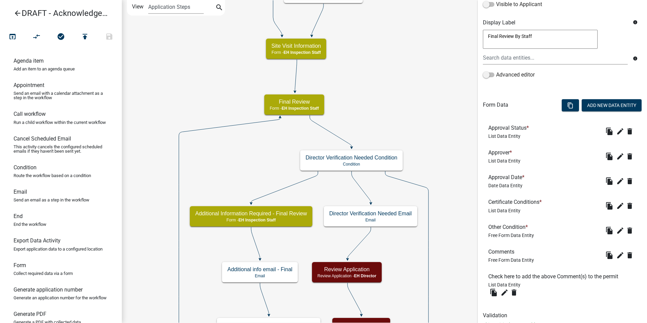
scroll to position [148, 0]
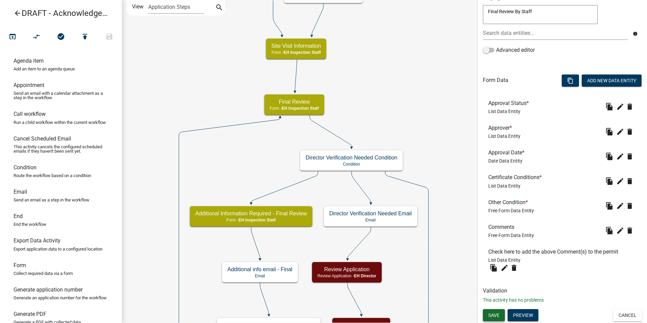
click at [498, 311] on button "Save" at bounding box center [494, 315] width 22 height 12
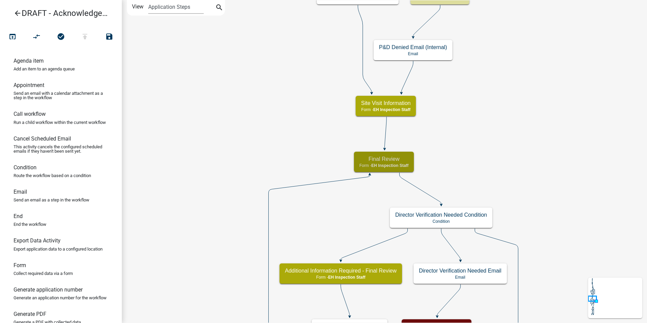
scroll to position [0, 0]
click at [376, 167] on span "EH Inspection Staff" at bounding box center [389, 165] width 37 height 5
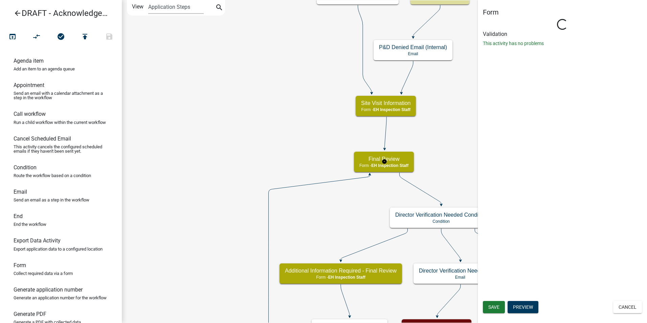
select select "B112E396-40EF-4858-AE7C-AB0894FDBB84"
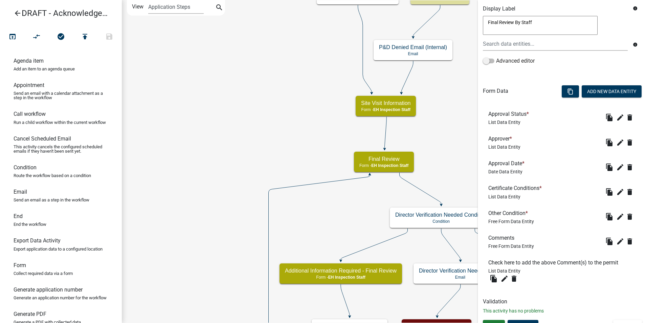
scroll to position [148, 0]
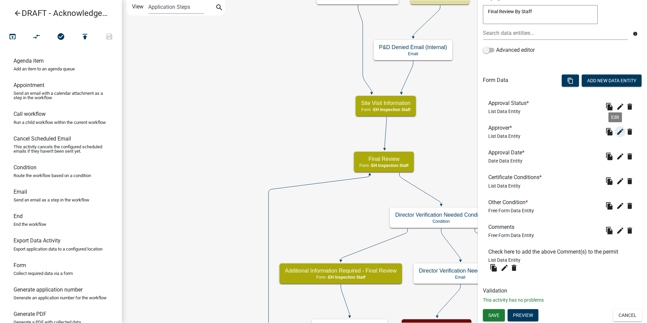
click at [616, 131] on icon "edit" at bounding box center [620, 132] width 8 height 8
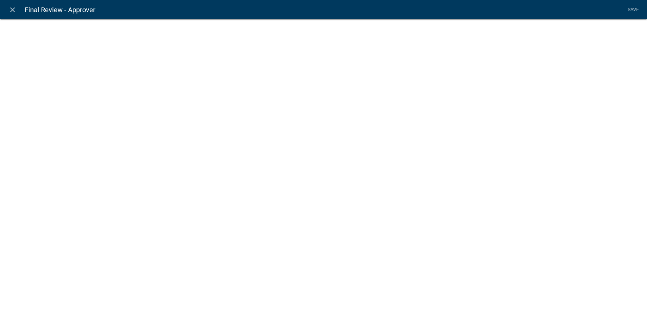
select select "list-data"
select select "custom-list-fcf25149-509a-494e-a39c-61bb5f60cb45"
select select
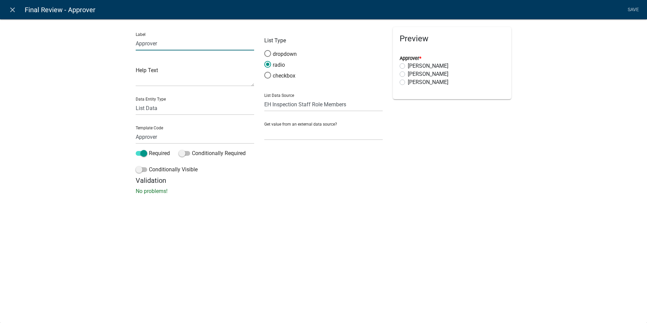
click at [144, 43] on input "Approver" at bounding box center [195, 44] width 118 height 14
click at [176, 43] on input "Reviewer of the application:" at bounding box center [195, 44] width 118 height 14
type input "Reviewer of the Application:"
click at [629, 7] on link "Save" at bounding box center [633, 9] width 17 height 13
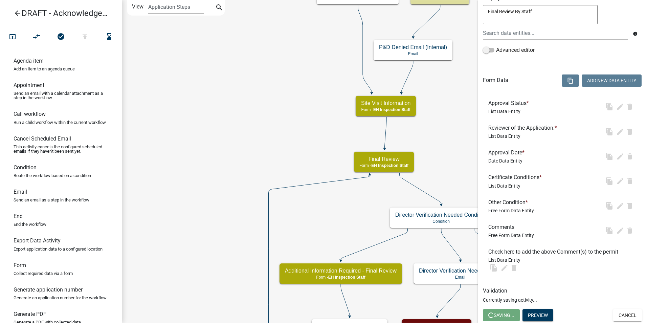
scroll to position [0, 0]
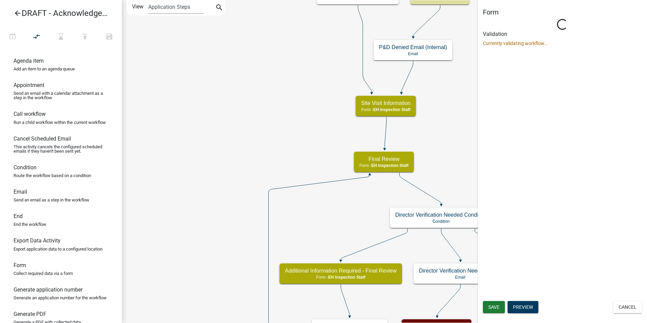
select select "B112E396-40EF-4858-AE7C-AB0894FDBB84"
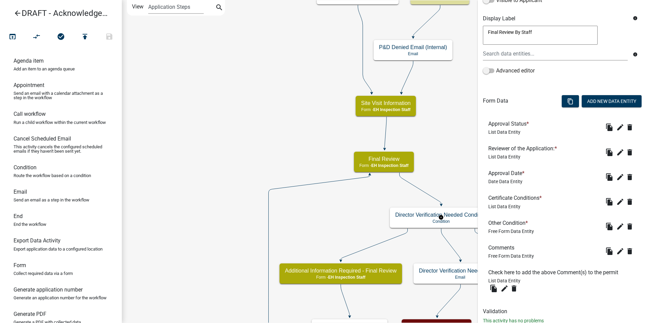
scroll to position [148, 0]
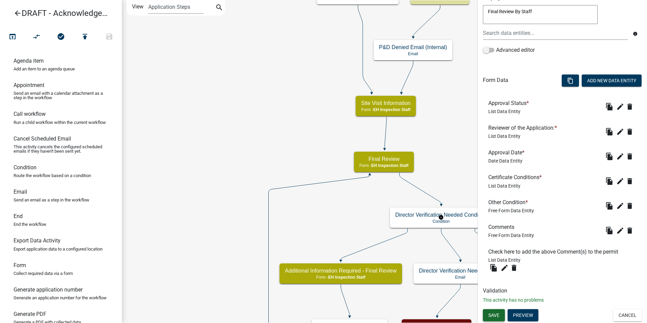
click at [491, 317] on span "Save" at bounding box center [493, 314] width 11 height 5
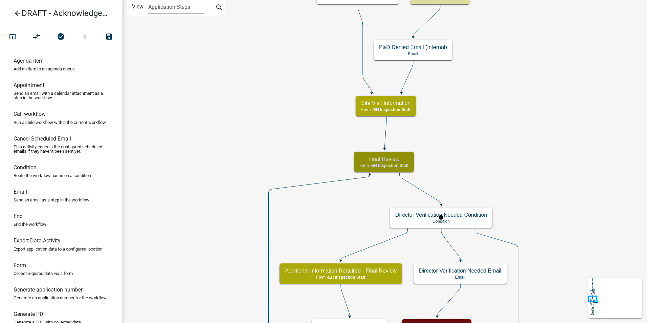
scroll to position [0, 0]
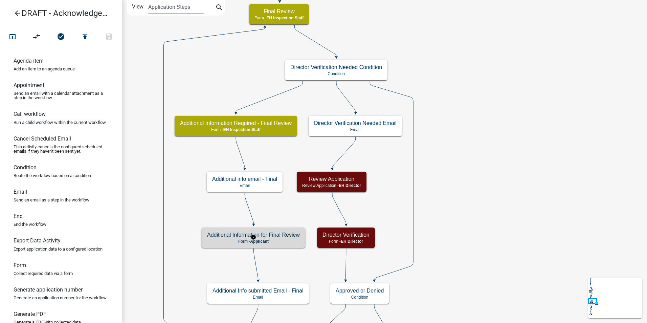
click at [285, 239] on p "Form - Applicant" at bounding box center [253, 241] width 93 height 5
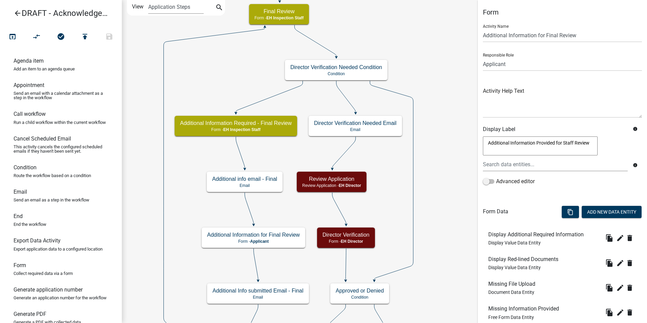
click at [506, 149] on textarea "Additional Information Provided for Staff Review" at bounding box center [540, 145] width 115 height 19
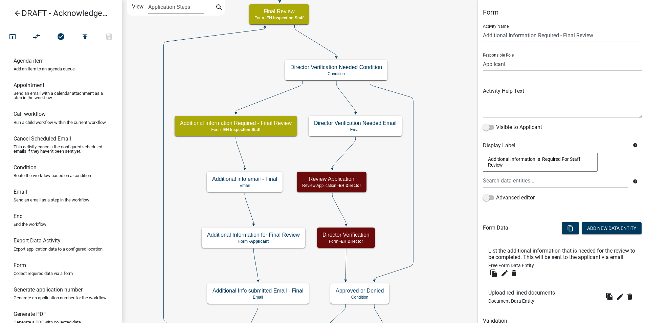
click at [570, 158] on textarea "Additional Information Is Required For Staff Review" at bounding box center [540, 162] width 115 height 19
type textarea "Additional Information Is Required For Final Staff Review"
click at [501, 108] on textarea at bounding box center [562, 102] width 159 height 32
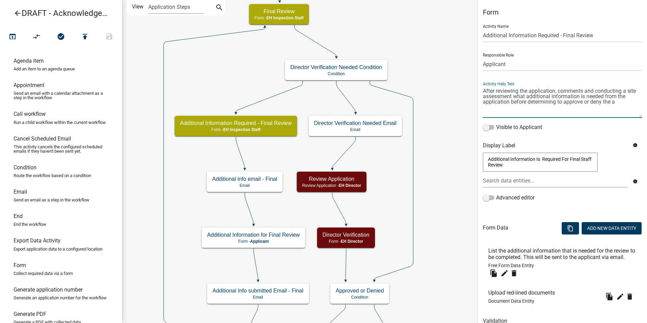
click at [511, 107] on textarea at bounding box center [562, 102] width 159 height 32
click at [509, 107] on textarea at bounding box center [562, 102] width 159 height 32
click at [532, 94] on textarea at bounding box center [562, 102] width 159 height 32
click at [514, 107] on textarea at bounding box center [562, 102] width 159 height 32
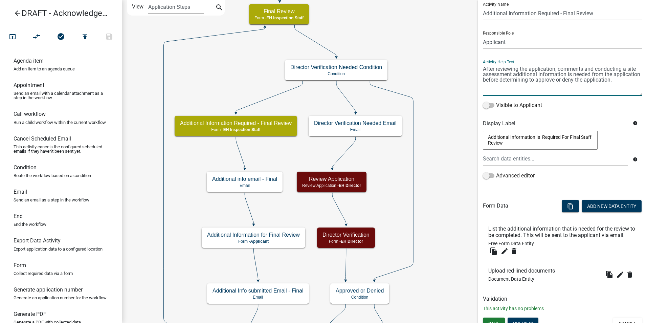
scroll to position [37, 0]
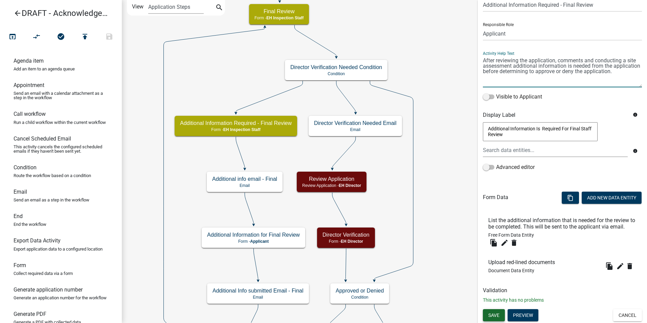
type textarea "After reviewing the application, comments and conducting a site assessment addi…"
click at [495, 314] on span "Save" at bounding box center [493, 314] width 11 height 5
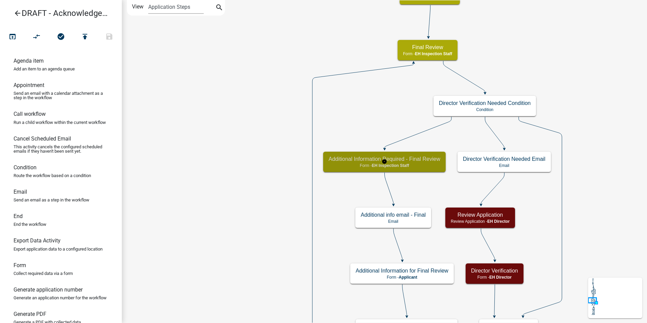
click at [343, 162] on div "Additional Information Required - Final Review Form - EH Inspection Staff" at bounding box center [384, 162] width 122 height 20
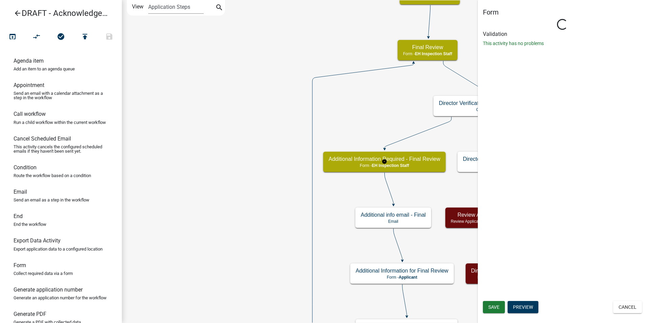
select select "B112E396-40EF-4858-AE7C-AB0894FDBB84"
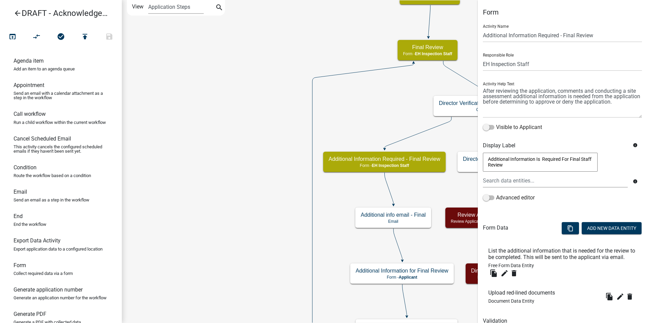
scroll to position [37, 0]
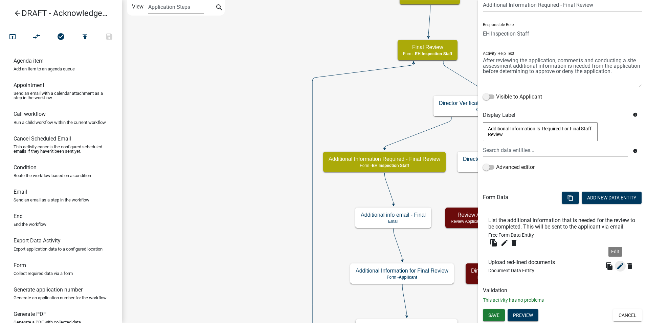
click at [616, 268] on icon "edit" at bounding box center [620, 266] width 8 height 8
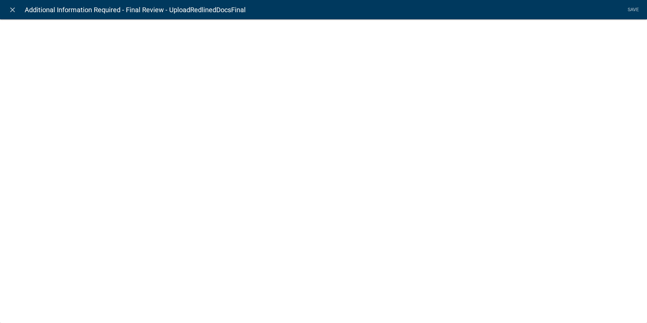
select select "document"
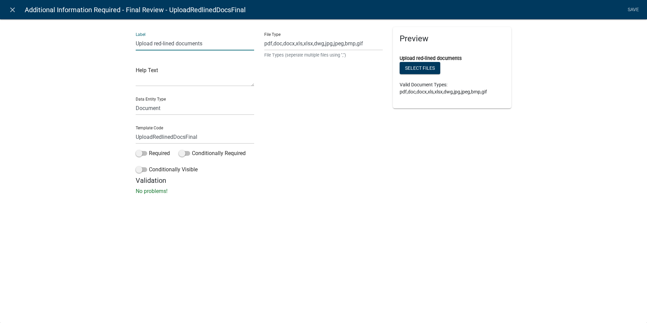
click at [206, 42] on input "Upload red-lined documents" at bounding box center [195, 44] width 118 height 14
type input "Upload red-lined documents for applicant to review or revise here:"
click at [633, 9] on link "Save" at bounding box center [633, 9] width 17 height 13
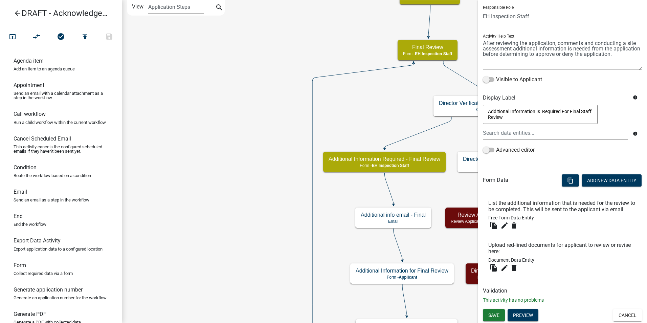
scroll to position [54, 0]
click at [497, 316] on span "Save" at bounding box center [493, 314] width 11 height 5
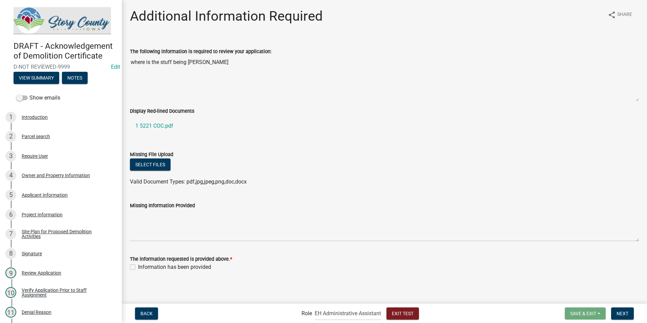
select select "da3e3e5f-670d-4329-b60c-5cc8a4b2b679"
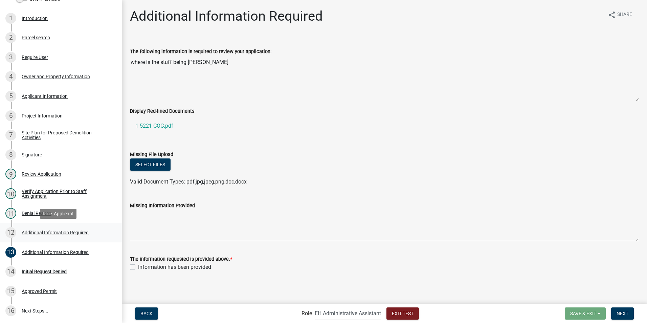
click at [59, 234] on div "Additional Information Required" at bounding box center [55, 232] width 67 height 5
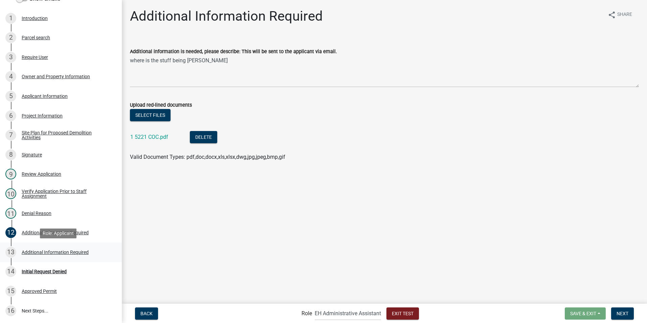
click at [31, 253] on div "Additional Information Required" at bounding box center [55, 252] width 67 height 5
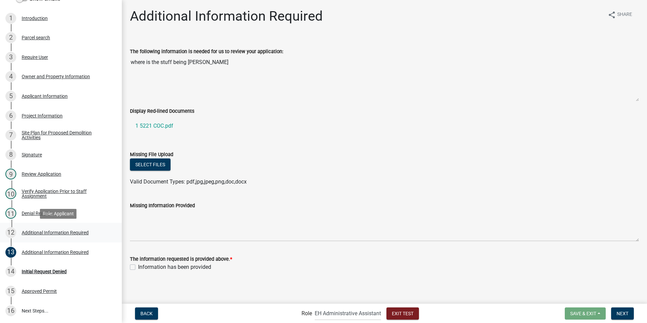
click at [26, 234] on div "Additional Information Required" at bounding box center [55, 232] width 67 height 5
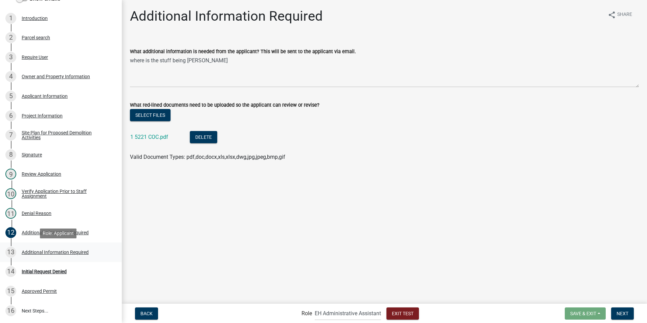
click at [31, 250] on div "Additional Information Required" at bounding box center [55, 252] width 67 height 5
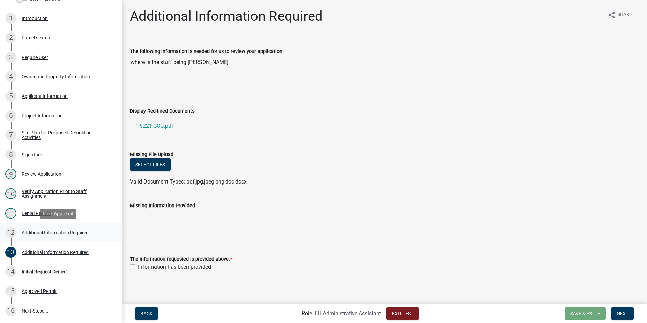
click at [28, 232] on div "Additional Information Required" at bounding box center [55, 232] width 67 height 5
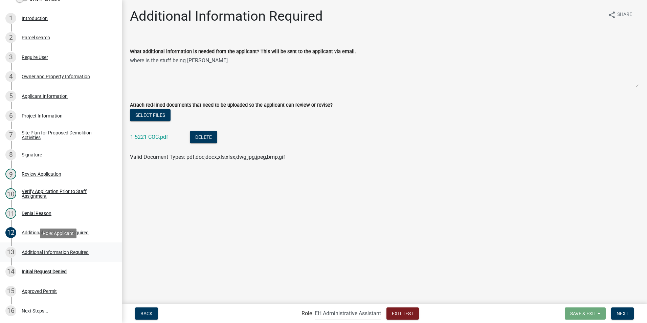
click at [34, 253] on div "Additional Information Required" at bounding box center [55, 252] width 67 height 5
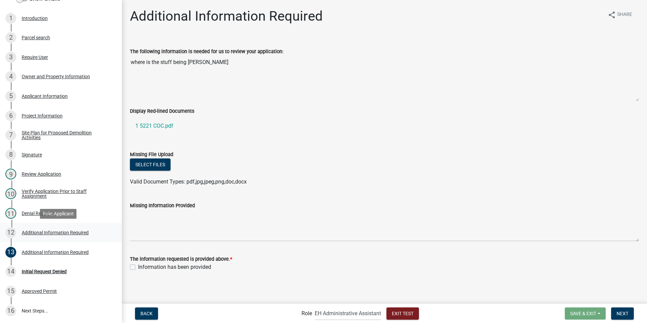
click at [39, 235] on div "Additional Information Required" at bounding box center [55, 232] width 67 height 5
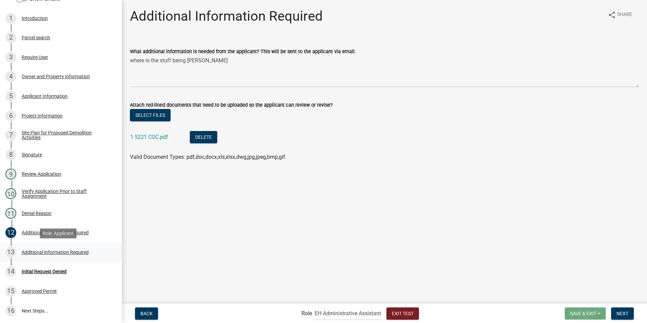
click at [24, 253] on div "Additional Information Required" at bounding box center [55, 252] width 67 height 5
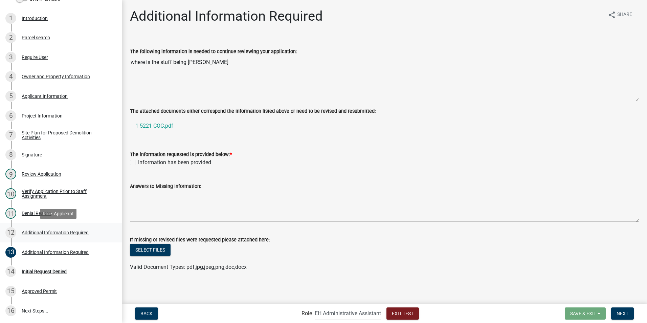
click at [22, 233] on div "Additional Information Required" at bounding box center [55, 232] width 67 height 5
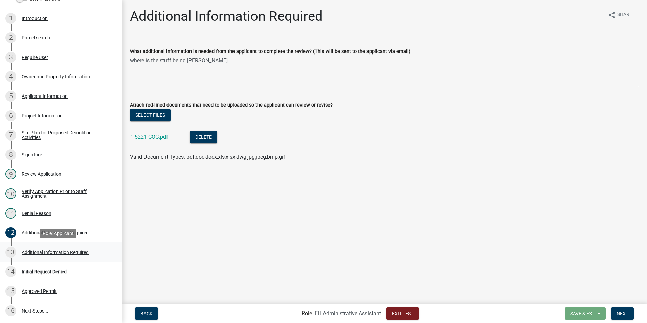
click at [25, 251] on div "Additional Information Required" at bounding box center [55, 252] width 67 height 5
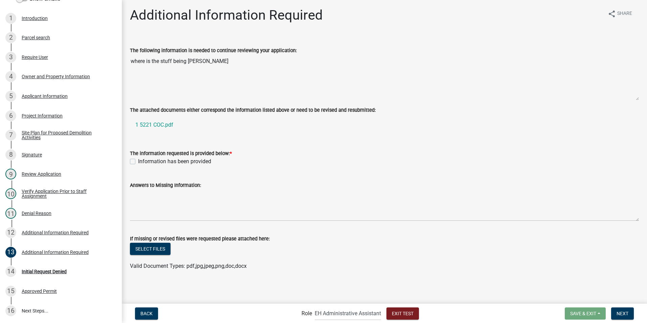
scroll to position [0, 0]
click at [165, 96] on textarea "where is the stuff being [PERSON_NAME]" at bounding box center [384, 78] width 509 height 46
click at [23, 234] on div "Additional Information Required" at bounding box center [55, 232] width 67 height 5
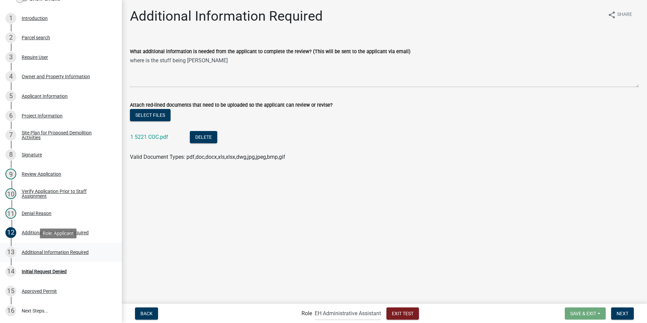
click at [26, 251] on div "Additional Information Required" at bounding box center [55, 252] width 67 height 5
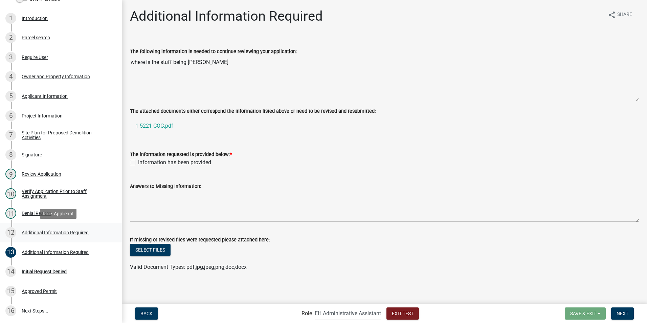
click at [25, 233] on div "Additional Information Required" at bounding box center [55, 232] width 67 height 5
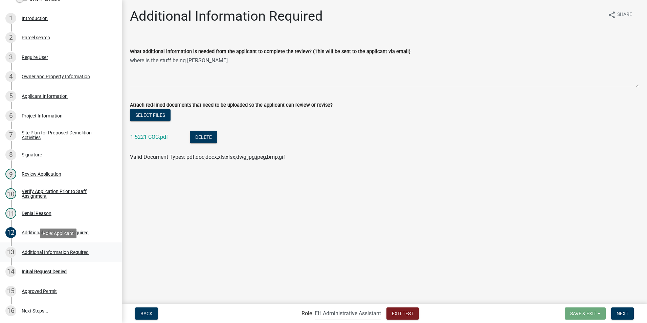
click at [29, 250] on div "Additional Information Required" at bounding box center [55, 252] width 67 height 5
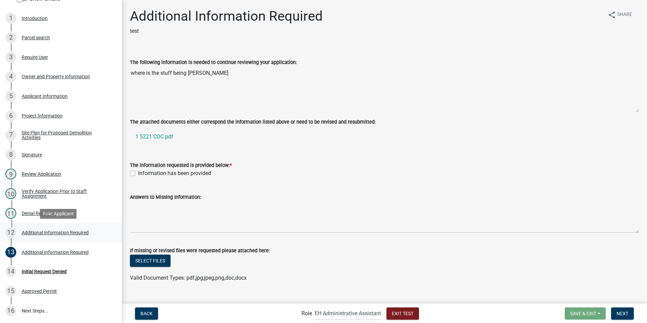
click at [26, 231] on div "Additional Information Required" at bounding box center [55, 232] width 67 height 5
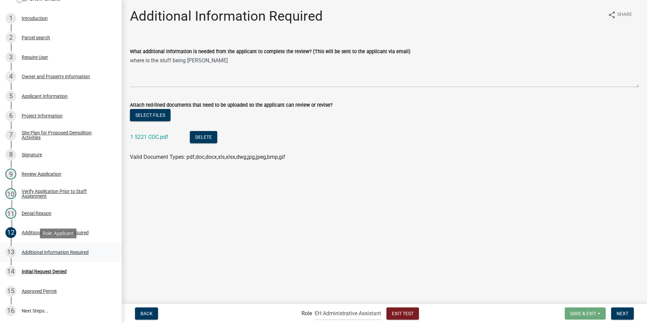
click at [29, 252] on div "Additional Information Required" at bounding box center [55, 252] width 67 height 5
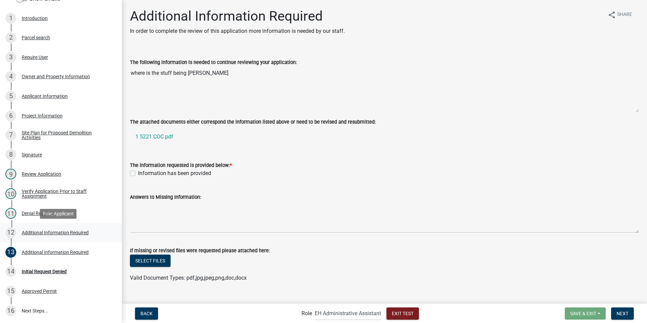
click at [31, 232] on div "Additional Information Required" at bounding box center [55, 232] width 67 height 5
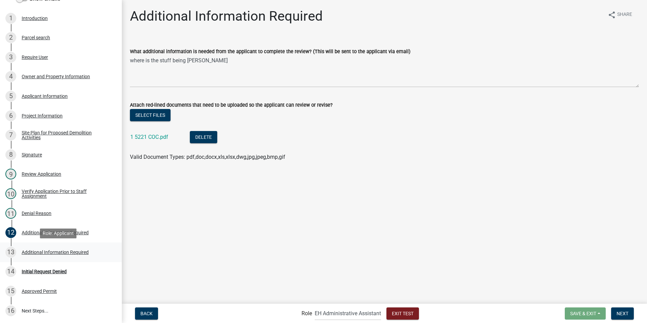
click at [33, 250] on div "Additional Information Required" at bounding box center [55, 252] width 67 height 5
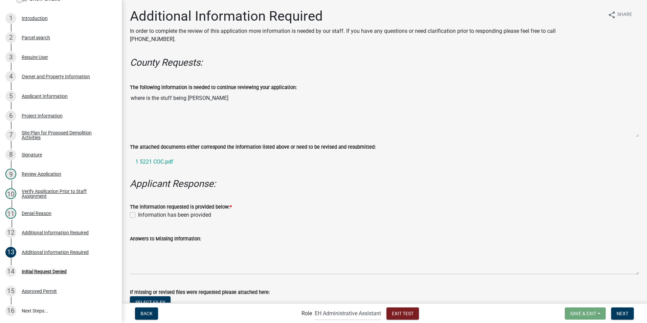
scroll to position [45, 0]
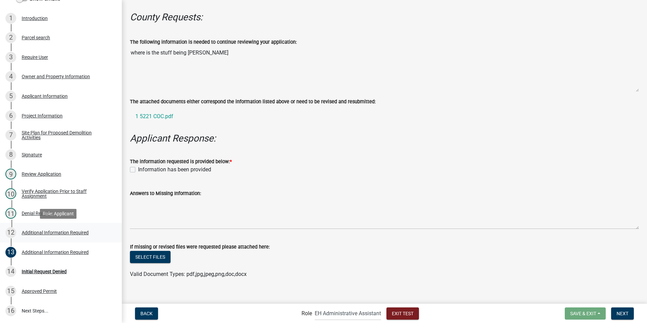
click at [31, 230] on div "Additional Information Required" at bounding box center [55, 232] width 67 height 5
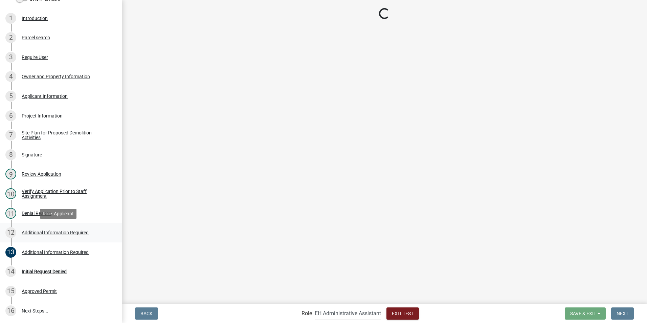
scroll to position [0, 0]
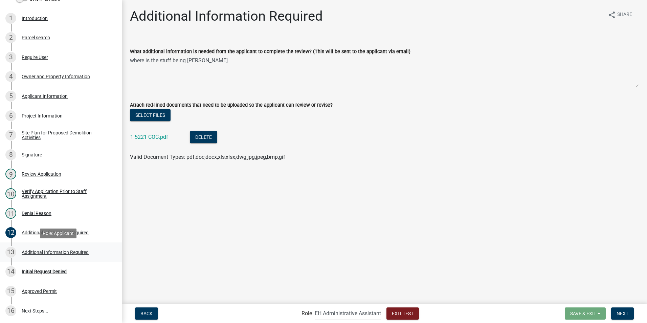
click at [10, 249] on div "13" at bounding box center [10, 252] width 11 height 11
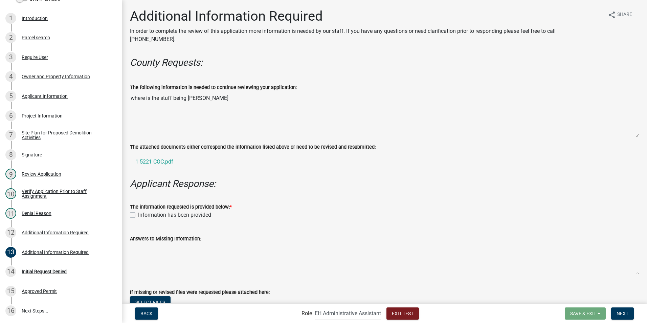
click at [138, 211] on label "Information has been provided" at bounding box center [174, 215] width 73 height 8
click at [138, 211] on input "Information has been provided" at bounding box center [140, 213] width 4 height 4
checkbox input "true"
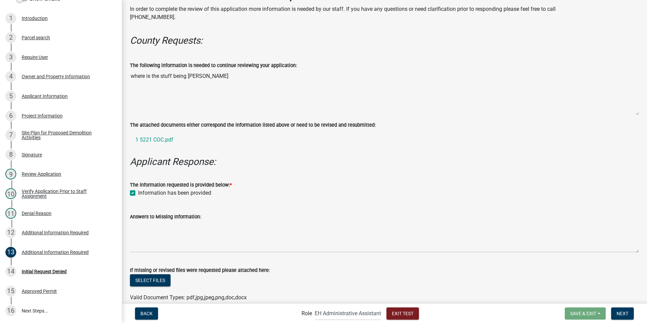
scroll to position [45, 0]
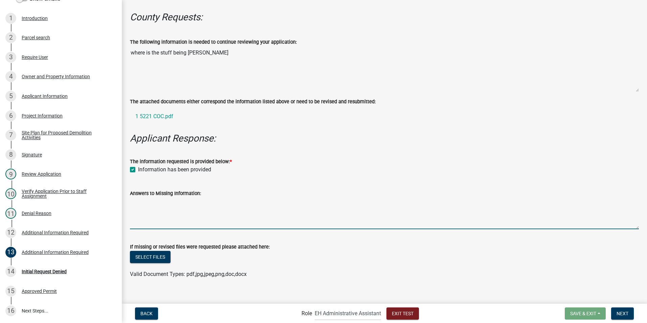
click at [181, 210] on textarea "Answers to Missing Information:" at bounding box center [384, 213] width 509 height 32
type textarea "onsite - NW corner"
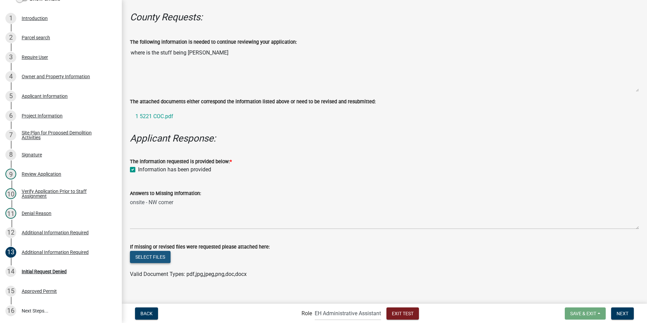
click at [161, 251] on button "Select files" at bounding box center [150, 257] width 41 height 12
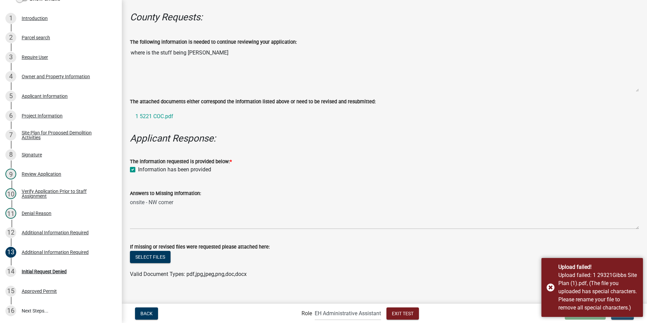
click at [345, 270] on div "Valid Document Types: pdf,jpg,jpeg,png,doc,docx" at bounding box center [384, 274] width 519 height 8
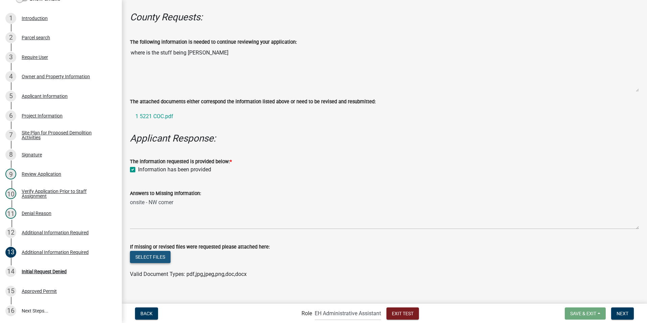
click at [156, 251] on button "Select files" at bounding box center [150, 257] width 41 height 12
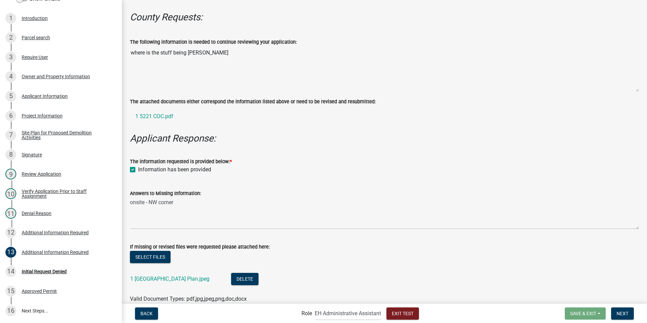
click at [461, 251] on div "Select files" at bounding box center [384, 258] width 509 height 14
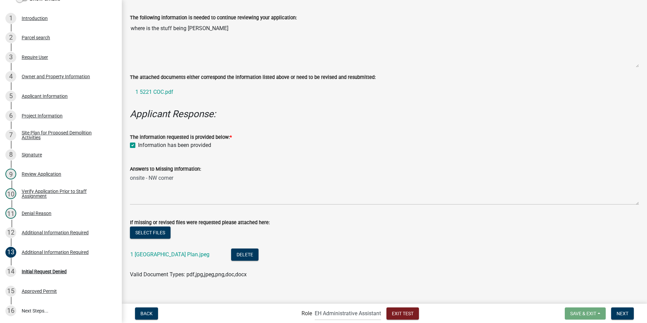
scroll to position [70, 0]
click at [504, 270] on div "Valid Document Types: pdf,jpg,jpeg,png,doc,docx" at bounding box center [384, 274] width 519 height 8
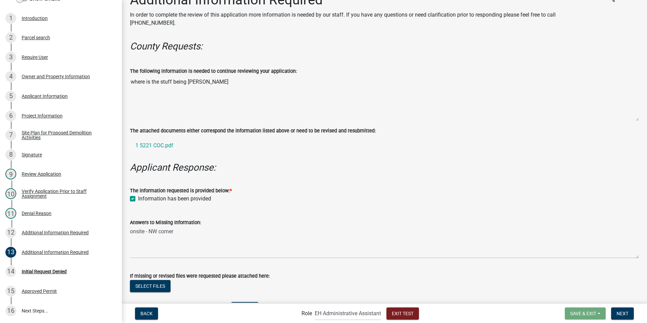
scroll to position [0, 0]
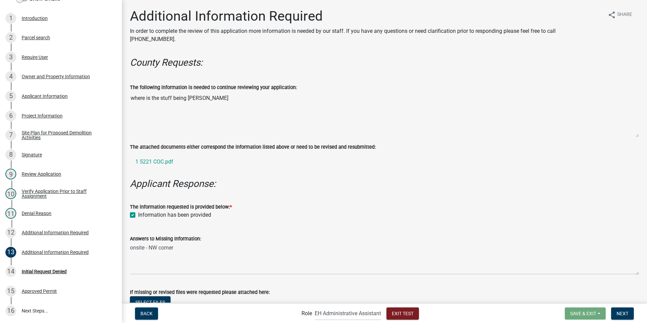
click at [392, 195] on form "The information requested is provided below: * Information has been provided" at bounding box center [384, 207] width 509 height 24
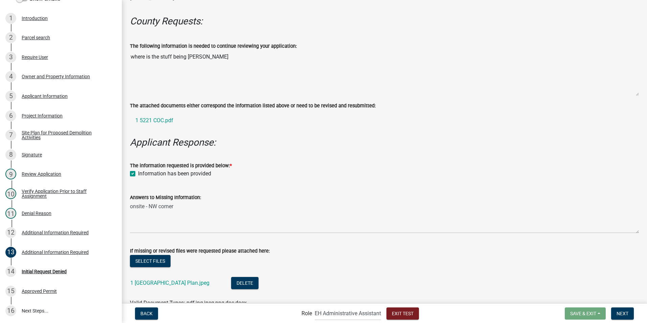
scroll to position [70, 0]
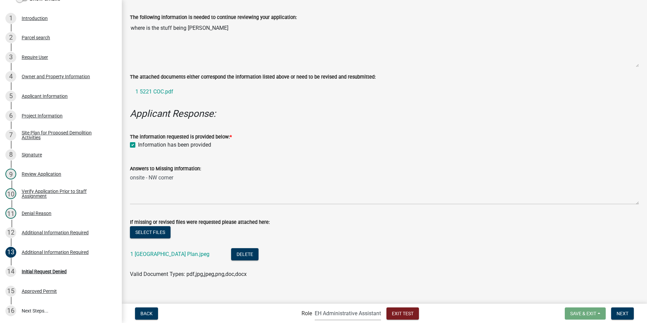
click at [345, 315] on select "Applicant Admin EH Administrative Assistant EH Inspection Staff P&D Admin EH Di…" at bounding box center [348, 313] width 66 height 14
select select "46f061d0-ca05-4526-87ad-bae6256f3e47"
click at [315, 306] on select "Applicant Admin EH Administrative Assistant EH Inspection Staff P&D Admin EH Di…" at bounding box center [348, 313] width 66 height 14
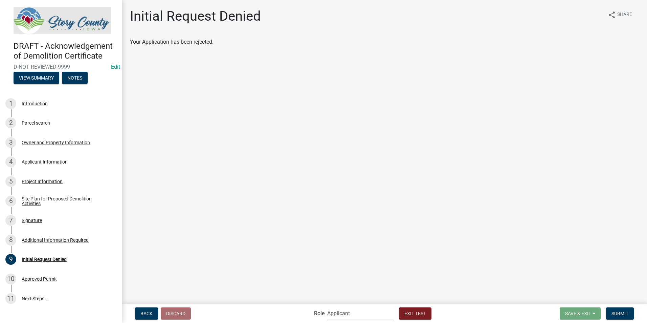
scroll to position [0, 0]
click at [62, 238] on div "Additional Information Required" at bounding box center [55, 239] width 67 height 5
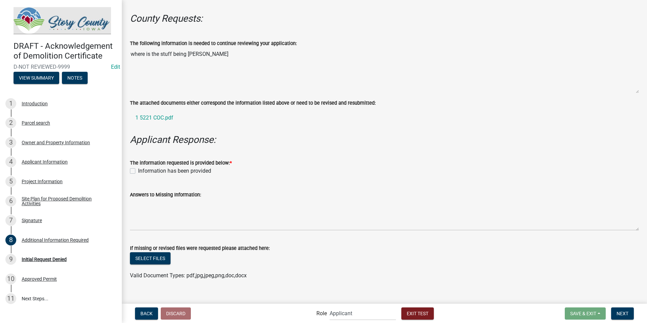
scroll to position [45, 0]
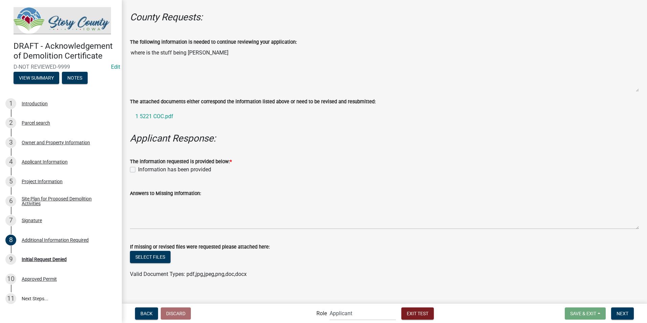
click at [138, 165] on label "Information has been provided" at bounding box center [174, 169] width 73 height 8
click at [138, 165] on input "Information has been provided" at bounding box center [140, 167] width 4 height 4
checkbox input "true"
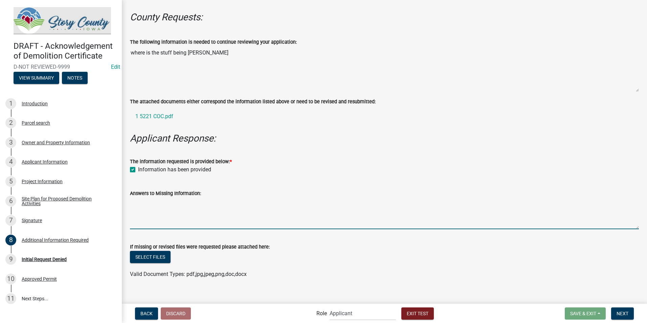
click at [152, 211] on textarea "Answers to Missing Information:" at bounding box center [384, 213] width 509 height 32
type textarea "nw corner"
click at [153, 251] on button "Select files" at bounding box center [150, 257] width 41 height 12
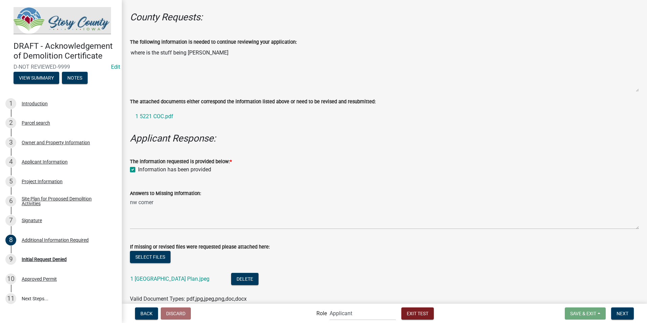
click at [394, 267] on li "1 Indian creek Site Plan.jpeg Delete" at bounding box center [384, 279] width 509 height 25
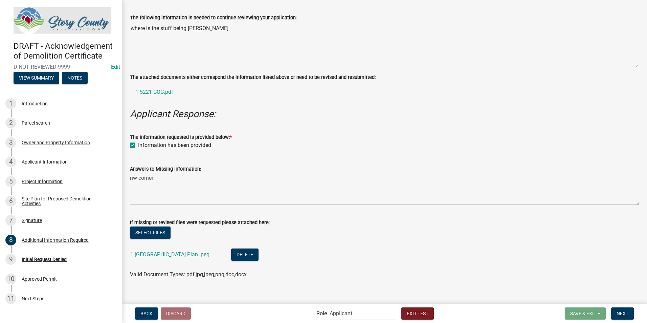
scroll to position [70, 0]
click at [334, 258] on li "1 Indian creek Site Plan.jpeg Delete" at bounding box center [384, 255] width 509 height 25
click at [477, 243] on li "1 Indian creek Site Plan.jpeg Delete" at bounding box center [384, 255] width 509 height 25
click at [463, 243] on li "1 Indian creek Site Plan.jpeg Delete" at bounding box center [384, 255] width 509 height 25
click at [451, 229] on div "Select files" at bounding box center [384, 233] width 509 height 14
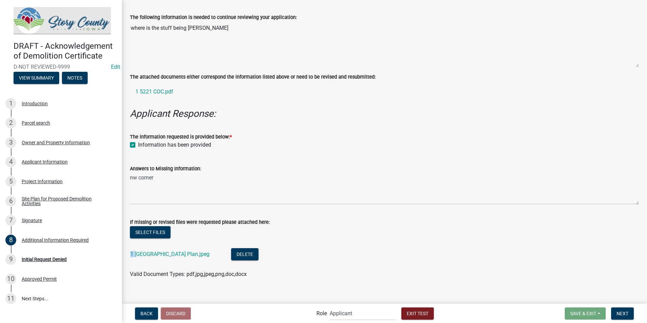
click at [451, 229] on div "Select files" at bounding box center [384, 233] width 509 height 14
click at [415, 288] on main "Additional Information Required In order to complete the review of this applica…" at bounding box center [384, 151] width 525 height 302
click at [144, 312] on span "Back" at bounding box center [146, 312] width 12 height 5
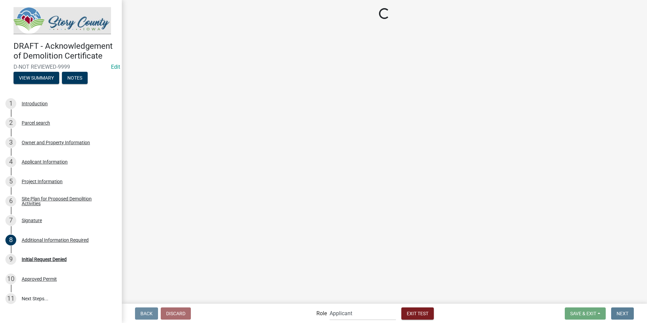
scroll to position [0, 0]
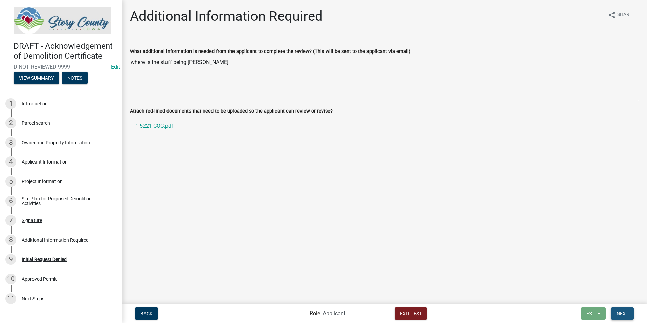
click at [618, 313] on span "Next" at bounding box center [622, 312] width 12 height 5
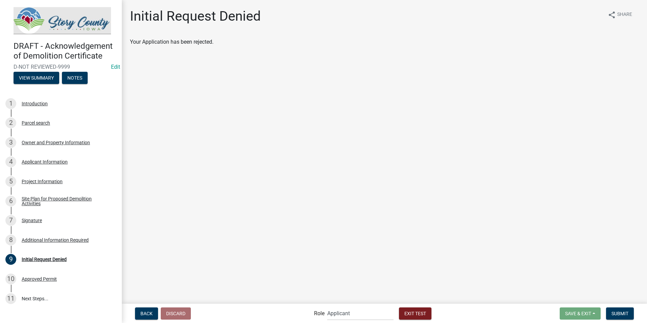
click at [472, 247] on main "Initial Request Denied share Share Your Application has been rejected." at bounding box center [384, 151] width 525 height 302
click at [330, 314] on select "Applicant Admin EH Administrative Assistant EH Inspection Staff P&D Admin EH Di…" at bounding box center [360, 313] width 66 height 14
select select "da3e3e5f-670d-4329-b60c-5cc8a4b2b679"
click at [327, 306] on select "Applicant Admin EH Administrative Assistant EH Inspection Staff P&D Admin EH Di…" at bounding box center [360, 313] width 66 height 14
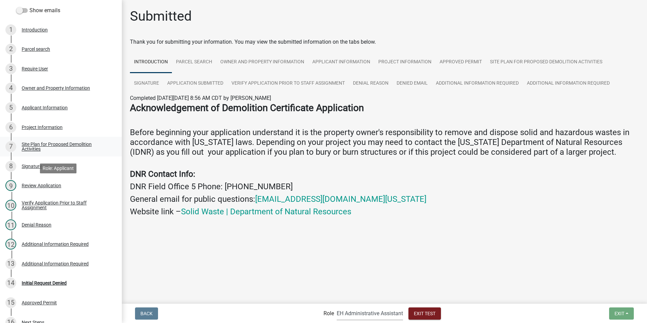
scroll to position [107, 0]
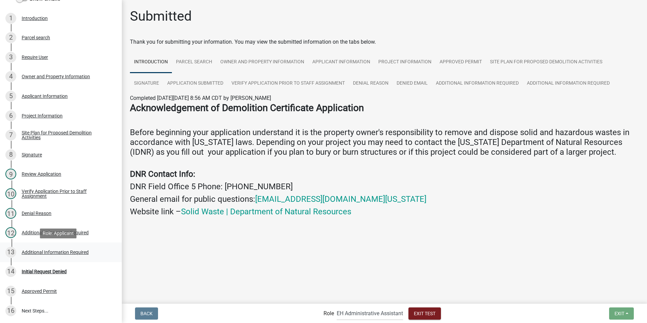
click at [22, 252] on div "Additional Information Required" at bounding box center [55, 252] width 67 height 5
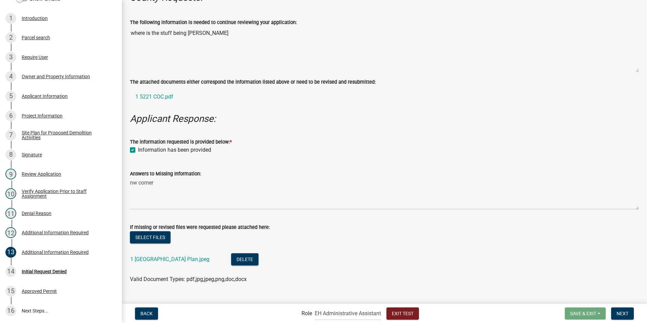
scroll to position [70, 0]
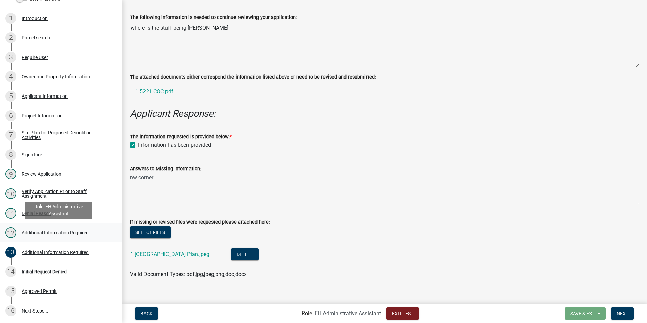
click at [30, 233] on div "Additional Information Required" at bounding box center [55, 232] width 67 height 5
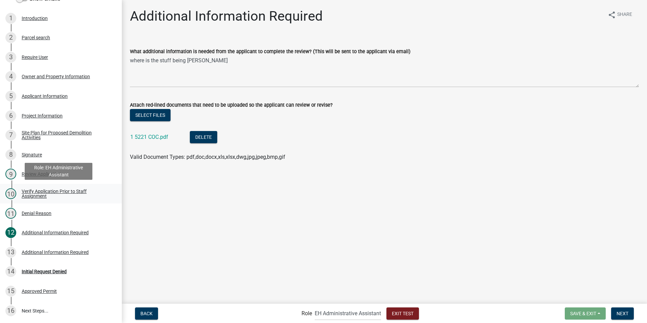
click at [31, 190] on div "Verify Application Prior to Staff Assignment" at bounding box center [66, 193] width 89 height 9
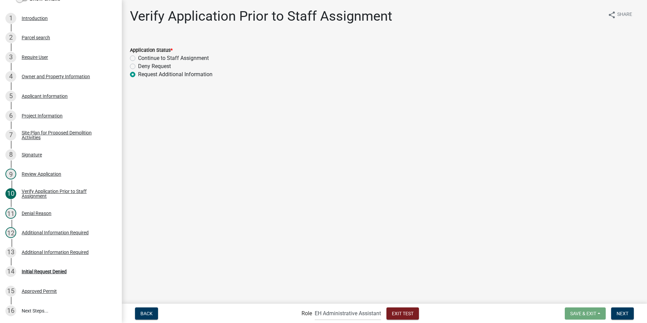
click at [138, 59] on label "Continue to Staff Assignment" at bounding box center [173, 58] width 71 height 8
click at [138, 59] on input "Continue to Staff Assignment" at bounding box center [140, 56] width 4 height 4
radio input "true"
click at [615, 313] on button "Next" at bounding box center [622, 313] width 23 height 12
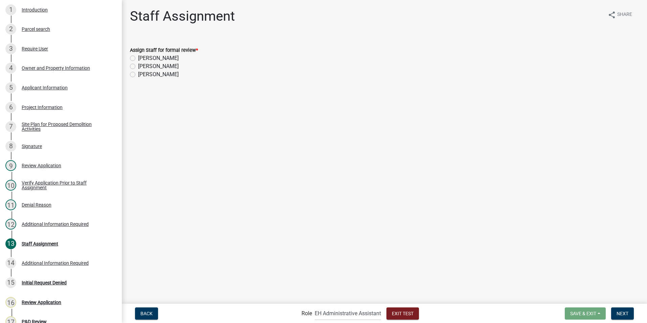
click at [138, 67] on label "[PERSON_NAME]" at bounding box center [158, 66] width 41 height 8
click at [138, 67] on input "[PERSON_NAME]" at bounding box center [140, 64] width 4 height 4
radio input "true"
click at [618, 311] on span "Next" at bounding box center [622, 312] width 12 height 5
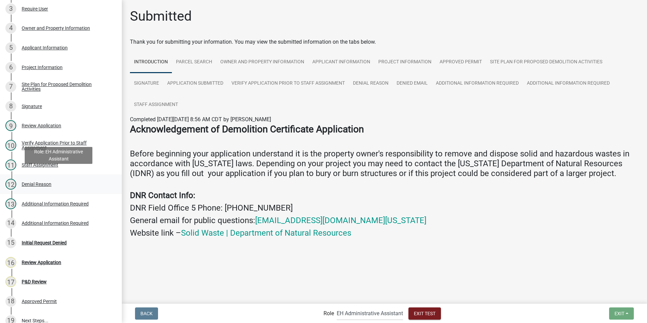
scroll to position [166, 0]
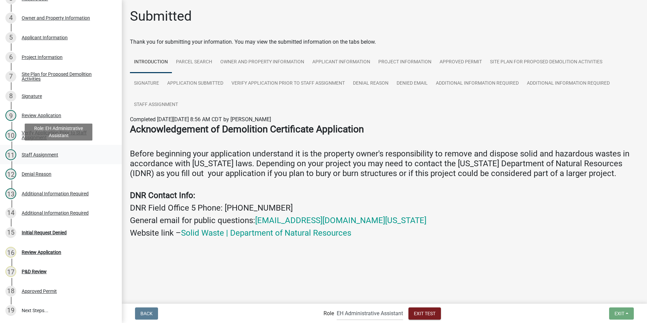
click at [27, 155] on div "Staff Assignment" at bounding box center [40, 154] width 37 height 5
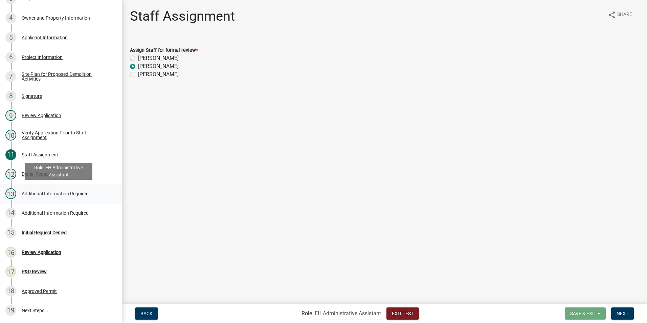
click at [29, 194] on div "Additional Information Required" at bounding box center [55, 193] width 67 height 5
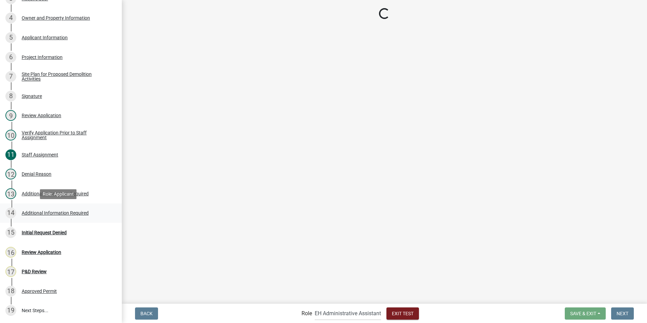
click at [30, 213] on div "Additional Information Required" at bounding box center [55, 212] width 67 height 5
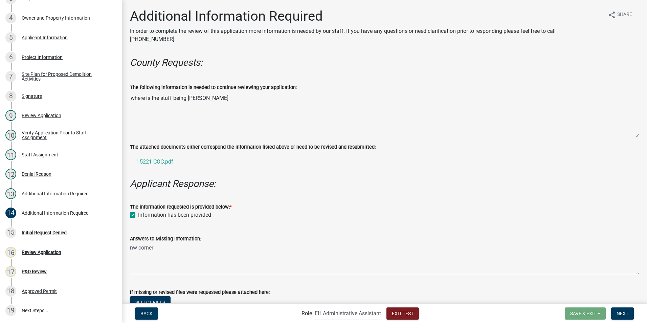
click at [339, 313] on select "Applicant Admin EH Administrative Assistant EH Inspection Staff P&D Admin EH Di…" at bounding box center [348, 313] width 66 height 14
click at [315, 306] on select "Applicant Admin EH Administrative Assistant EH Inspection Staff P&D Admin EH Di…" at bounding box center [348, 313] width 66 height 14
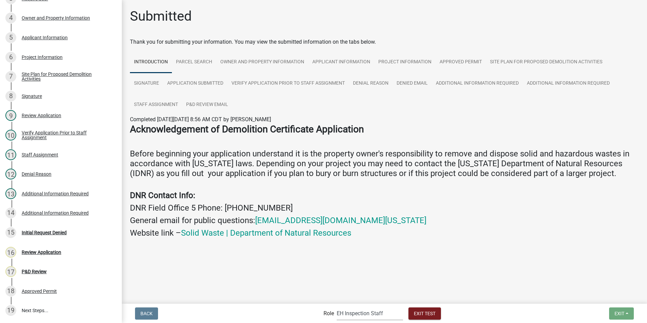
click at [375, 315] on select "Applicant Admin EH Administrative Assistant EH Inspection Staff P&D Admin EH Di…" at bounding box center [370, 313] width 66 height 14
select select "1d7849c7-47d0-45c1-bb15-b11de66ef8e1"
click at [337, 306] on select "Applicant Admin EH Administrative Assistant EH Inspection Staff P&D Admin EH Di…" at bounding box center [370, 313] width 66 height 14
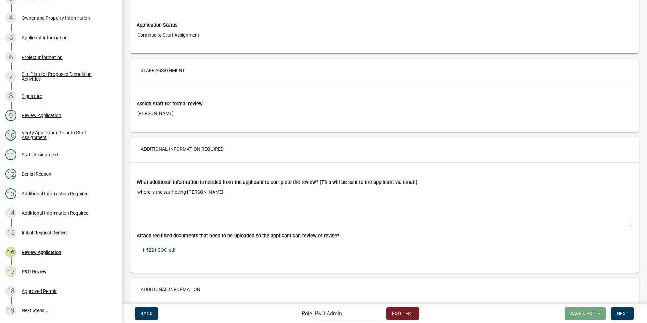
scroll to position [2537, 0]
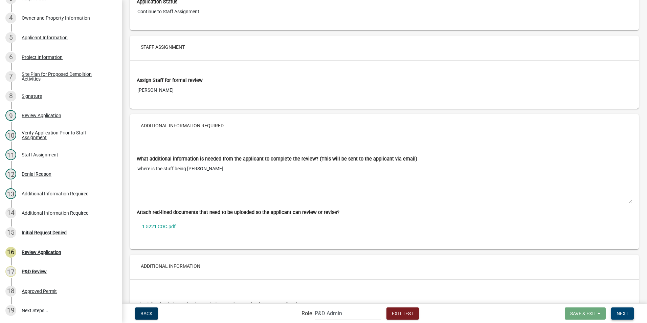
click at [617, 316] on span "Next" at bounding box center [622, 312] width 12 height 5
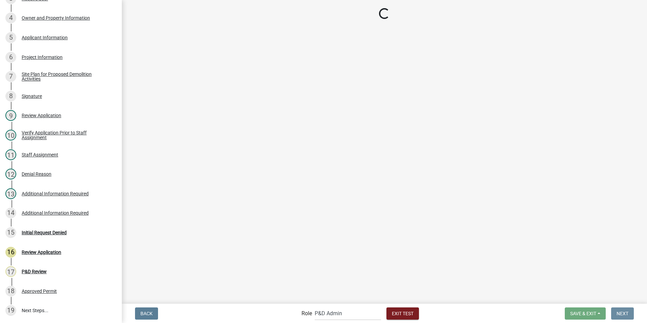
scroll to position [0, 0]
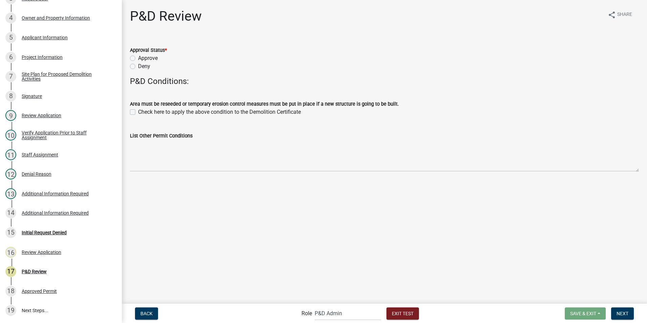
click at [138, 58] on label "Approve" at bounding box center [148, 58] width 20 height 8
click at [138, 58] on input "Approve" at bounding box center [140, 56] width 4 height 4
radio input "true"
click at [138, 113] on label "Check here to apply the above condition to the Demolition Certificate" at bounding box center [219, 112] width 163 height 8
click at [138, 112] on input "Check here to apply the above condition to the Demolition Certificate" at bounding box center [140, 110] width 4 height 4
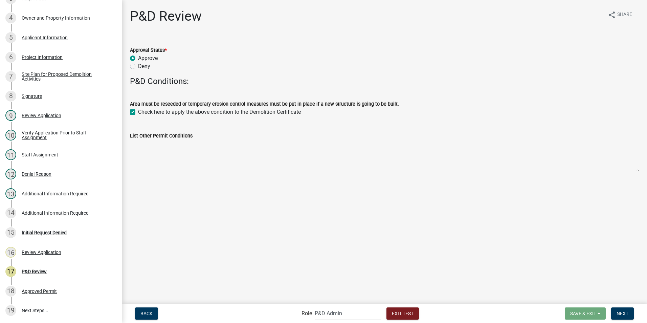
checkbox input "true"
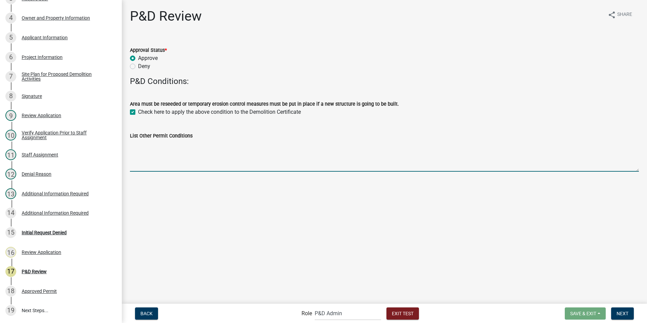
click at [145, 167] on textarea "List Other Permit Conditions" at bounding box center [384, 156] width 509 height 32
type textarea "Testing other PD conditions that get filled in"
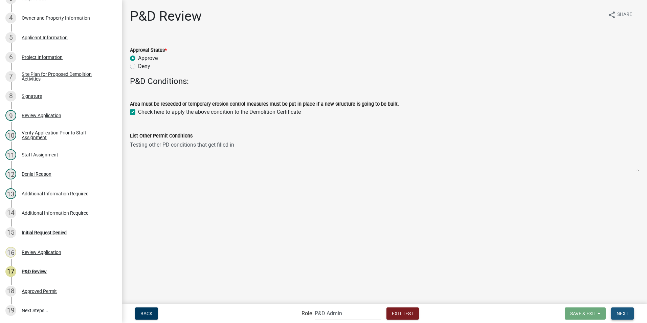
click at [626, 314] on span "Next" at bounding box center [622, 312] width 12 height 5
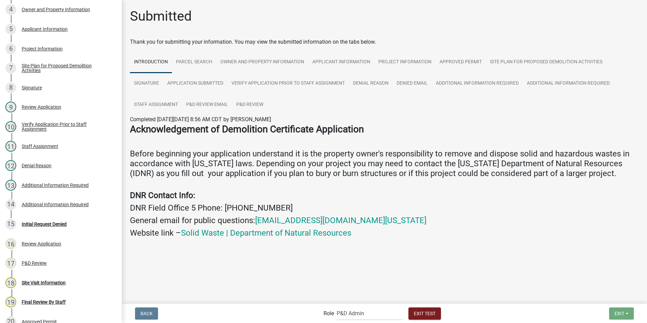
scroll to position [205, 0]
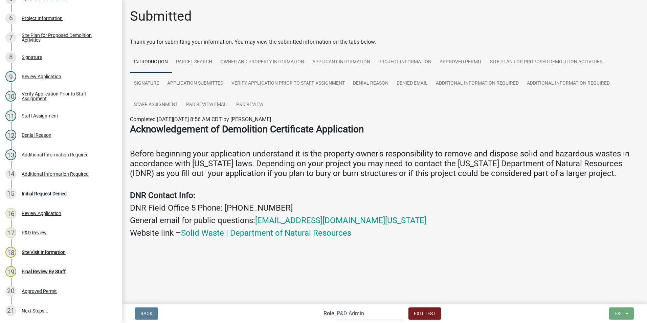
click at [374, 315] on select "Applicant Admin EH Administrative Assistant EH Inspection Staff P&D Admin EH Di…" at bounding box center [370, 313] width 66 height 14
select select "b112e396-40ef-4858-ae7c-ab0894fdbb84"
click at [337, 306] on select "Applicant Admin EH Administrative Assistant EH Inspection Staff P&D Admin EH Di…" at bounding box center [370, 313] width 66 height 14
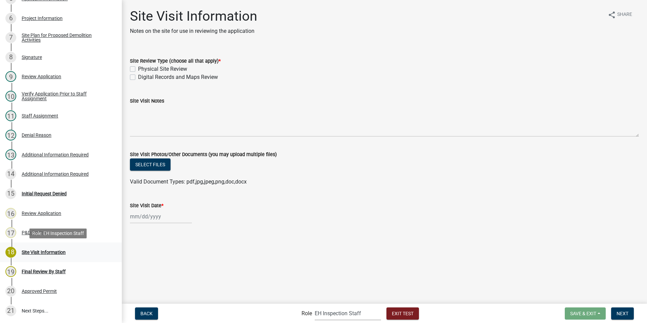
click at [30, 252] on div "Site Visit Information" at bounding box center [44, 252] width 44 height 5
click at [138, 68] on label "Physical Site Review" at bounding box center [162, 69] width 49 height 8
click at [138, 68] on input "Physical Site Review" at bounding box center [140, 67] width 4 height 4
checkbox input "true"
click at [138, 76] on label "Digital Records and Maps Review" at bounding box center [178, 77] width 80 height 8
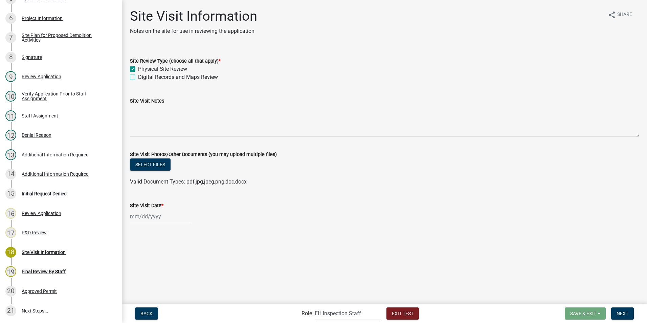
click at [138, 76] on input "Digital Records and Maps Review" at bounding box center [140, 75] width 4 height 4
checkbox input "true"
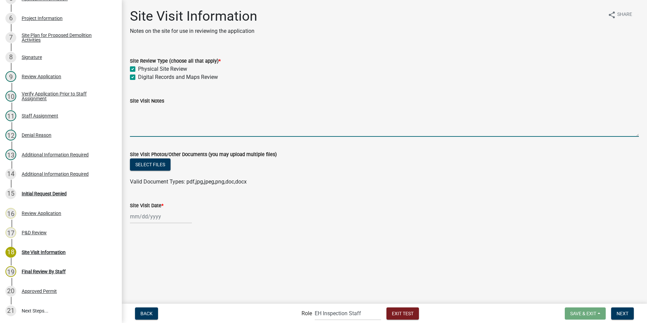
click at [151, 119] on textarea "Site Visit Notes" at bounding box center [384, 121] width 509 height 32
type textarea "saw a bunch of stuff"
click at [150, 159] on button "Select files" at bounding box center [150, 164] width 41 height 12
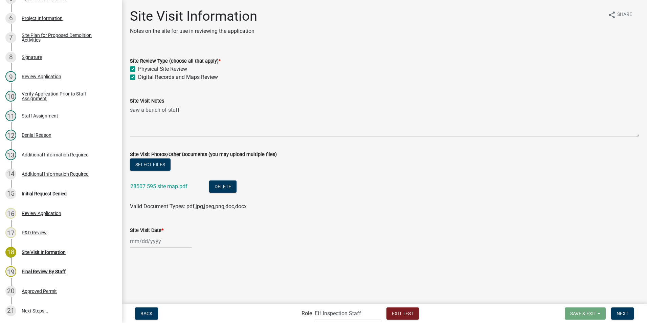
select select "8"
select select "2025"
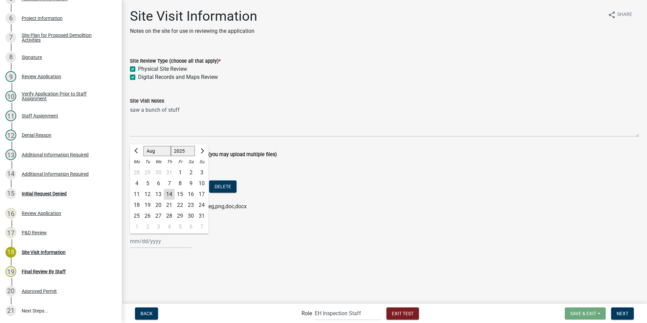
click at [147, 239] on div "Jan Feb Mar Apr May Jun Jul Aug Sep Oct Nov Dec 1525 1526 1527 1528 1529 1530 1…" at bounding box center [161, 241] width 62 height 14
click at [160, 196] on div "13" at bounding box center [158, 194] width 11 height 11
type input "08/13/2025"
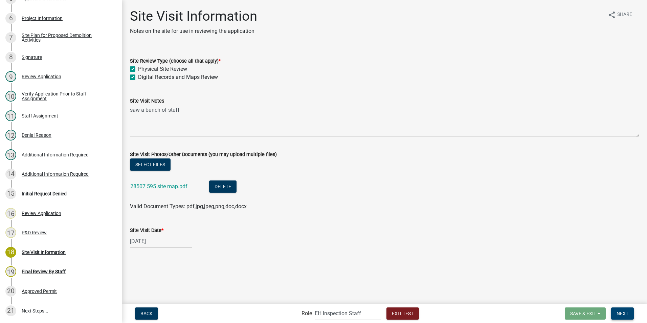
click at [619, 314] on span "Next" at bounding box center [622, 312] width 12 height 5
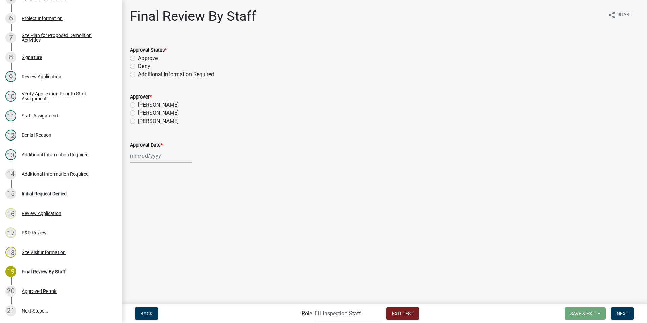
click at [138, 75] on label "Additional Information Required" at bounding box center [176, 74] width 76 height 8
click at [138, 75] on input "Additional Information Required" at bounding box center [140, 72] width 4 height 4
radio input "true"
click at [138, 113] on label "[PERSON_NAME]" at bounding box center [158, 113] width 41 height 8
click at [138, 113] on input "[PERSON_NAME]" at bounding box center [140, 111] width 4 height 4
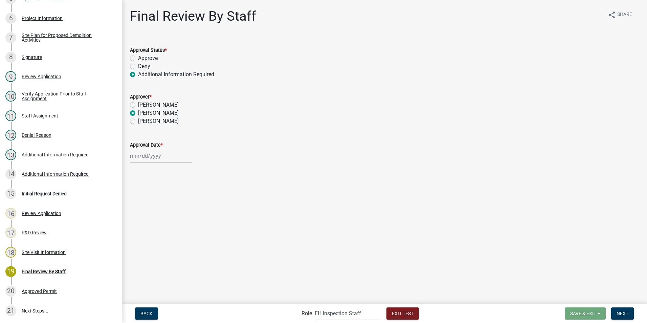
radio input "true"
select select "8"
select select "2025"
click at [136, 159] on div "Jan Feb Mar Apr May Jun Jul Aug Sep Oct Nov Dec 1525 1526 1527 1528 1529 1530 1…" at bounding box center [161, 156] width 62 height 14
click at [166, 214] on div "14" at bounding box center [169, 213] width 11 height 11
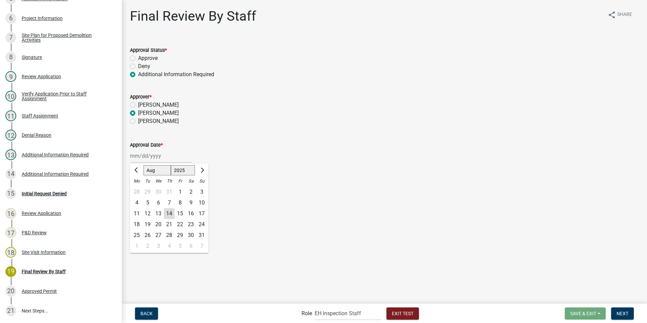
type input "08/14/2025"
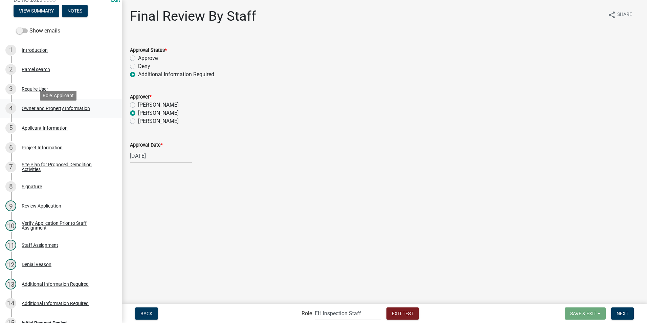
scroll to position [69, 0]
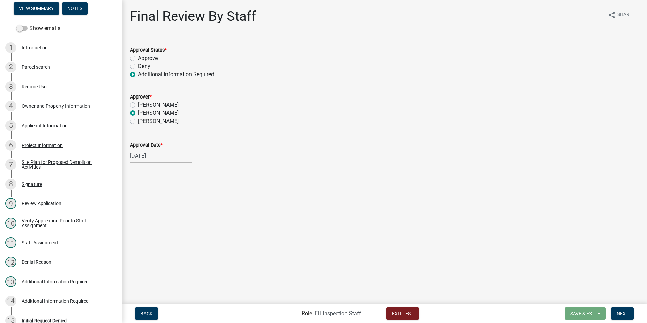
click at [138, 58] on label "Approve" at bounding box center [148, 58] width 20 height 8
click at [138, 58] on input "Approve" at bounding box center [140, 56] width 4 height 4
radio input "true"
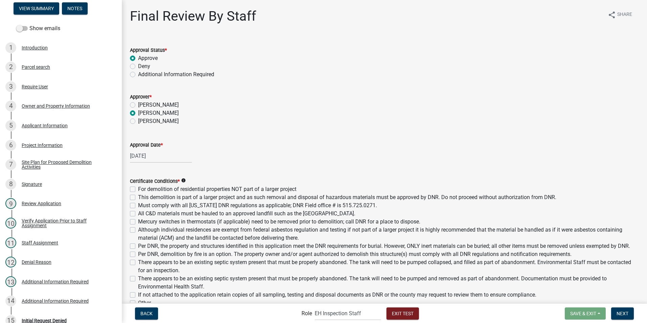
click at [138, 74] on label "Additional Information Required" at bounding box center [176, 74] width 76 height 8
click at [138, 74] on input "Additional Information Required" at bounding box center [140, 72] width 4 height 4
radio input "true"
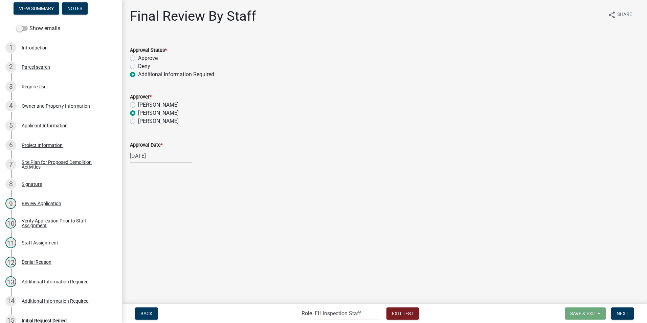
click at [138, 65] on label "Deny" at bounding box center [144, 66] width 12 height 8
click at [138, 65] on input "Deny" at bounding box center [140, 64] width 4 height 4
radio input "true"
click at [138, 75] on label "Additional Information Required" at bounding box center [176, 74] width 76 height 8
click at [138, 75] on input "Additional Information Required" at bounding box center [140, 72] width 4 height 4
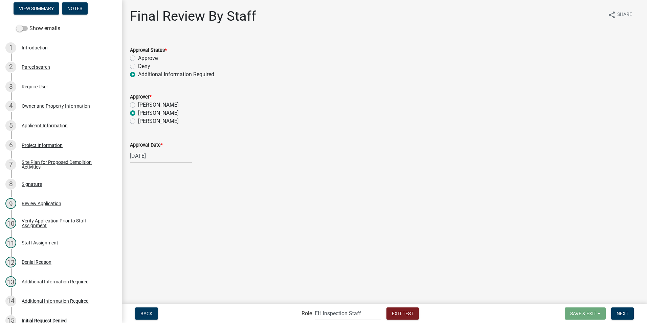
radio input "true"
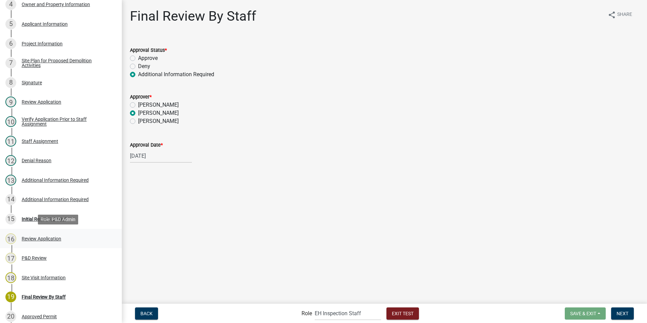
scroll to position [205, 0]
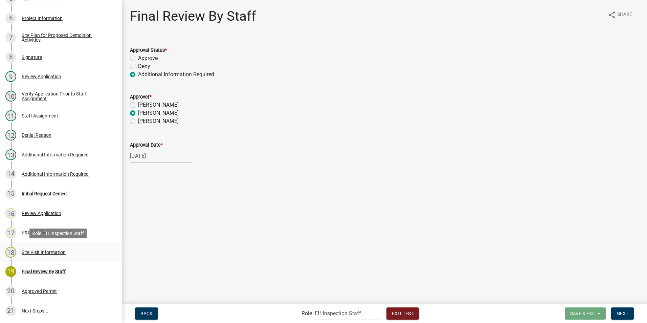
click at [21, 249] on div "18 Site Visit Information" at bounding box center [58, 252] width 106 height 11
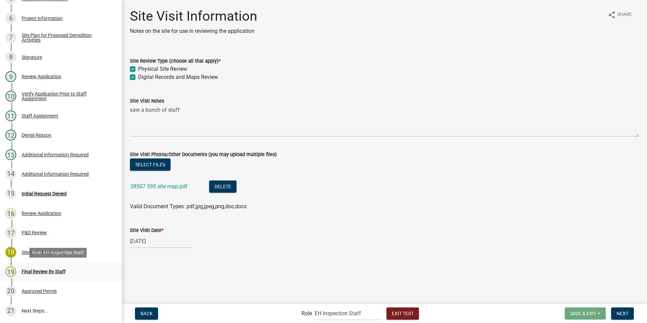
click at [27, 269] on div "Final Review By Staff" at bounding box center [44, 271] width 44 height 5
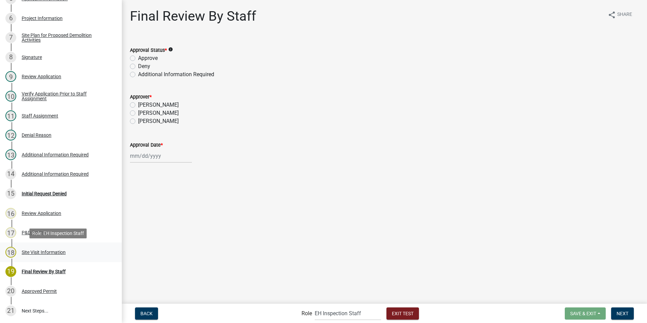
click at [25, 250] on div "Site Visit Information" at bounding box center [44, 252] width 44 height 5
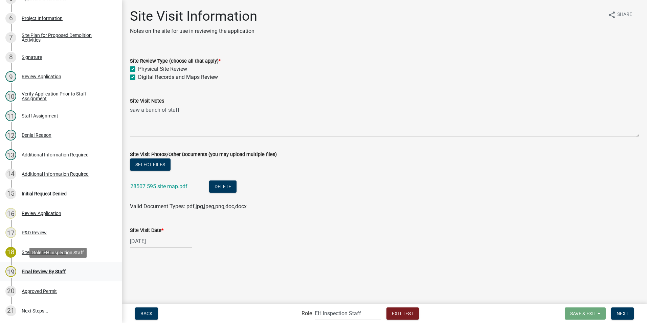
click at [30, 269] on div "Final Review By Staff" at bounding box center [44, 271] width 44 height 5
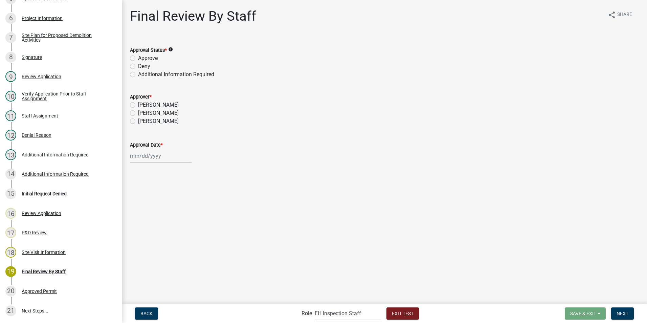
click at [170, 50] on icon "info" at bounding box center [170, 49] width 5 height 5
click at [250, 142] on div "Approval Date *" at bounding box center [384, 145] width 509 height 8
click at [138, 75] on label "Additional Information Required" at bounding box center [176, 74] width 76 height 8
click at [138, 75] on input "Additional Information Required" at bounding box center [140, 72] width 4 height 4
radio input "true"
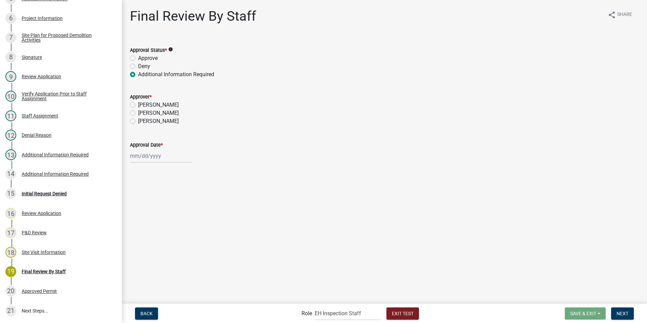
click at [138, 113] on label "[PERSON_NAME]" at bounding box center [158, 113] width 41 height 8
click at [138, 113] on input "[PERSON_NAME]" at bounding box center [140, 111] width 4 height 4
radio input "true"
click at [161, 156] on div at bounding box center [161, 156] width 62 height 14
select select "8"
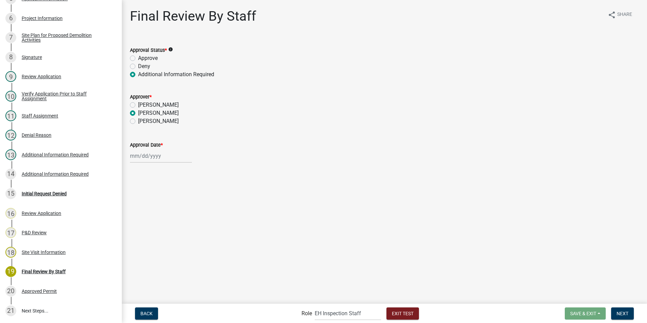
select select "2025"
click at [169, 214] on div "14" at bounding box center [169, 213] width 11 height 11
type input "08/14/2025"
click at [619, 316] on span "Next" at bounding box center [622, 312] width 12 height 5
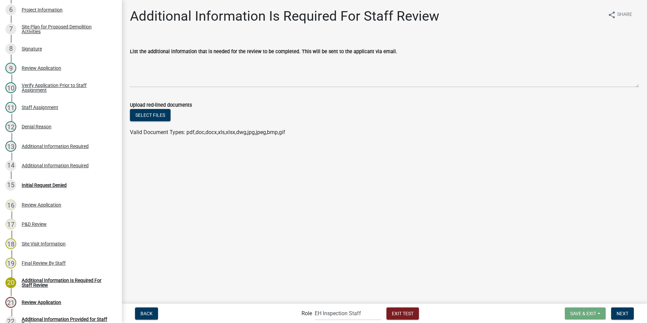
scroll to position [322, 0]
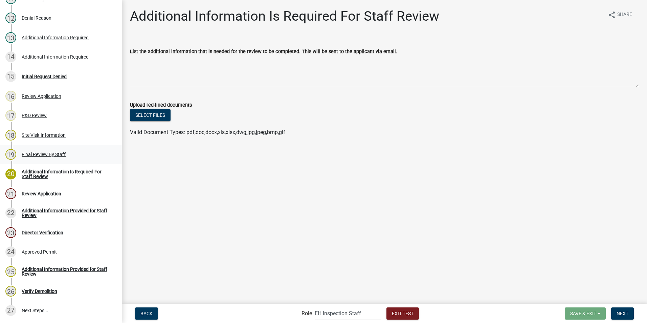
click at [40, 153] on div "Final Review By Staff" at bounding box center [44, 154] width 44 height 5
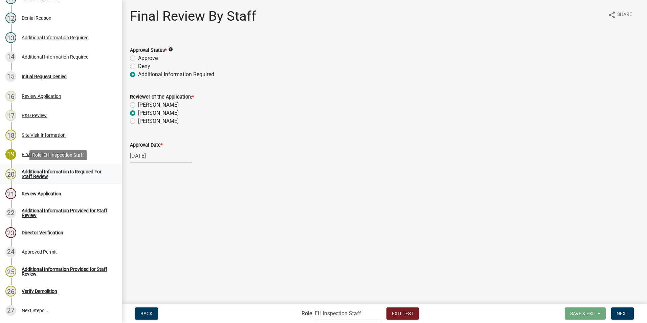
click at [36, 172] on div "Additional Information Is Required For Staff Review" at bounding box center [66, 173] width 89 height 9
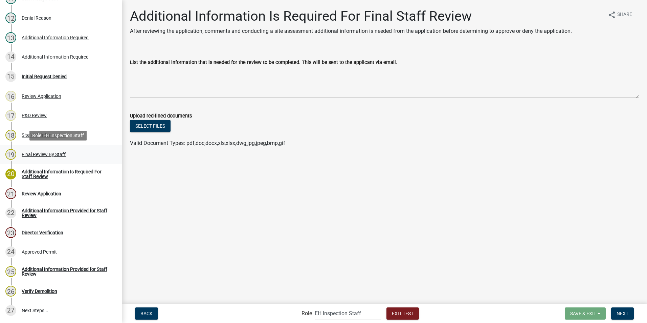
click at [42, 153] on div "Final Review By Staff" at bounding box center [44, 154] width 44 height 5
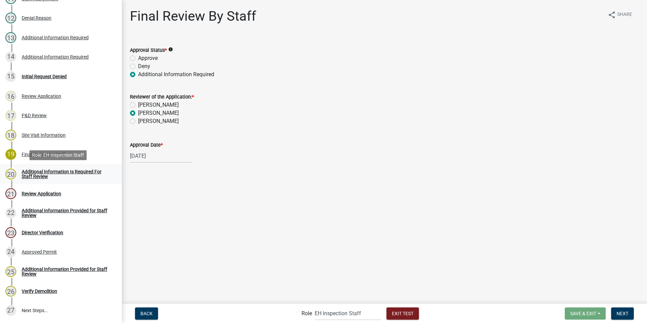
click at [31, 175] on div "Additional Information Is Required For Staff Review" at bounding box center [66, 173] width 89 height 9
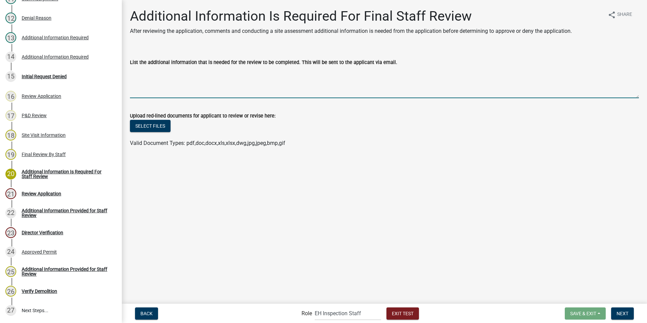
click at [156, 91] on textarea "List the additional information that is needed for the review to be completed. …" at bounding box center [384, 82] width 509 height 32
type textarea "need more cowbell"
click at [153, 122] on button "Select files" at bounding box center [150, 126] width 41 height 12
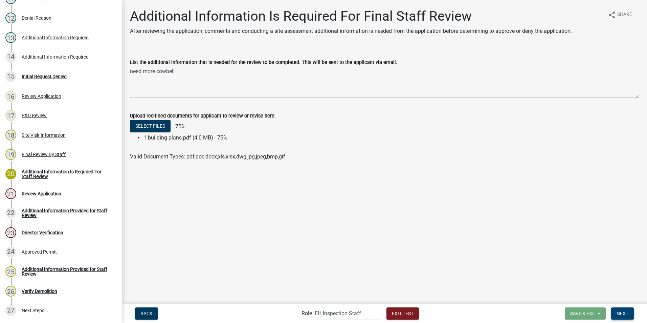
click at [618, 313] on span "Next" at bounding box center [622, 312] width 12 height 5
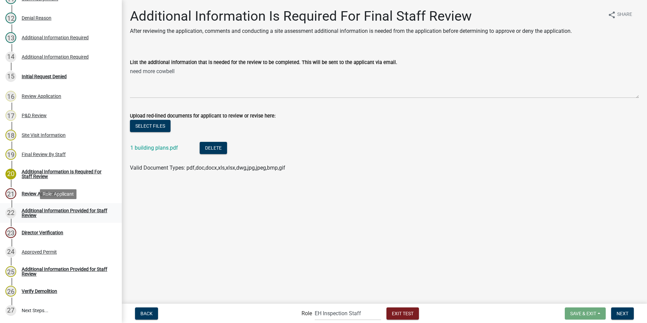
click at [28, 210] on div "Additional Information Provided for Staff Review" at bounding box center [66, 212] width 89 height 9
click at [324, 313] on select "Applicant Admin EH Administrative Assistant EH Inspection Staff P&D Admin EH Di…" at bounding box center [348, 313] width 66 height 14
select select "46f061d0-ca05-4526-87ad-bae6256f3e47"
click at [315, 306] on select "Applicant Admin EH Administrative Assistant EH Inspection Staff P&D Admin EH Di…" at bounding box center [348, 313] width 66 height 14
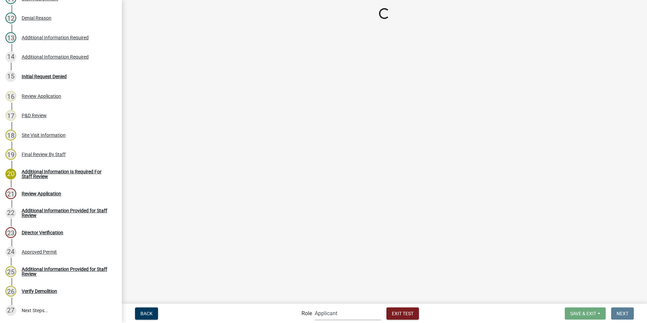
scroll to position [16, 0]
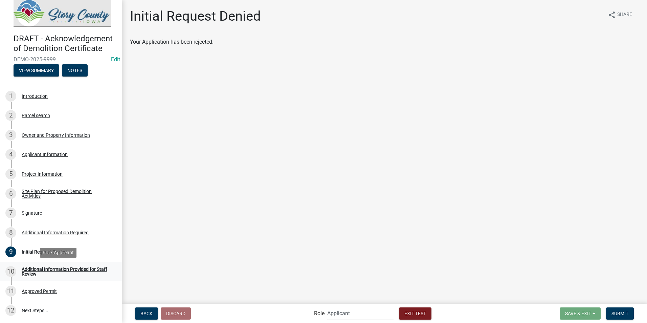
click at [30, 270] on div "Additional Information Provided for Staff Review" at bounding box center [66, 271] width 89 height 9
click at [62, 267] on div "Additional Information Provided for Staff Review" at bounding box center [66, 271] width 89 height 9
click at [23, 251] on div "Initial Request Denied" at bounding box center [44, 251] width 45 height 5
click at [27, 268] on div "Additional Information Provided for Staff Review" at bounding box center [66, 271] width 89 height 9
click at [28, 289] on div "Approved Permit" at bounding box center [39, 291] width 35 height 5
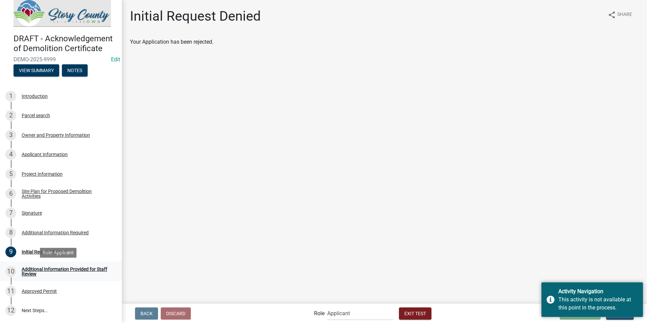
click at [27, 268] on div "Additional Information Provided for Staff Review" at bounding box center [66, 271] width 89 height 9
drag, startPoint x: 27, startPoint y: 268, endPoint x: 28, endPoint y: 290, distance: 22.4
click at [28, 290] on div "Approved Permit" at bounding box center [39, 291] width 35 height 5
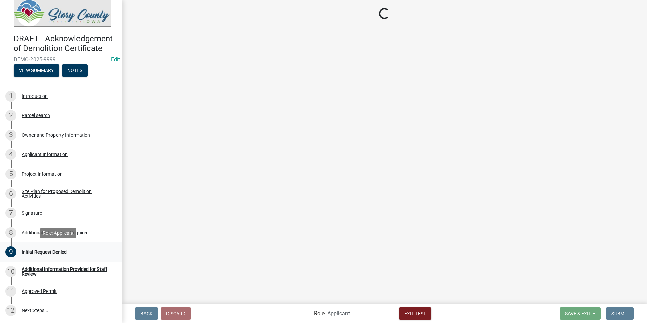
click at [25, 253] on div "Initial Request Denied" at bounding box center [44, 251] width 45 height 5
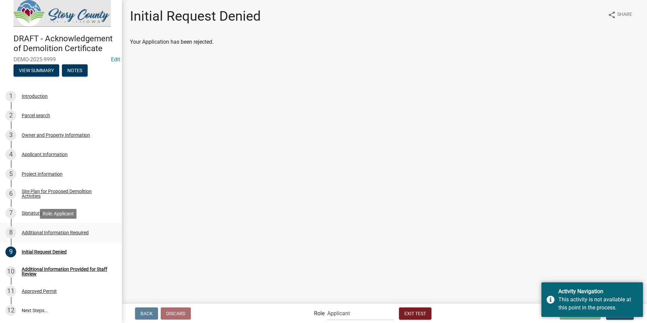
click at [24, 232] on div "Additional Information Required" at bounding box center [55, 232] width 67 height 5
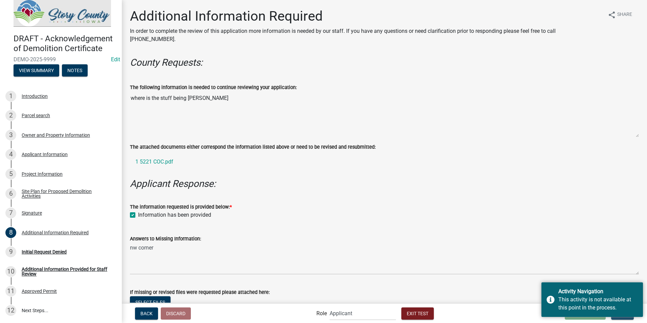
click at [352, 182] on wm-data-entity-input "Applicant Response:" at bounding box center [384, 186] width 509 height 17
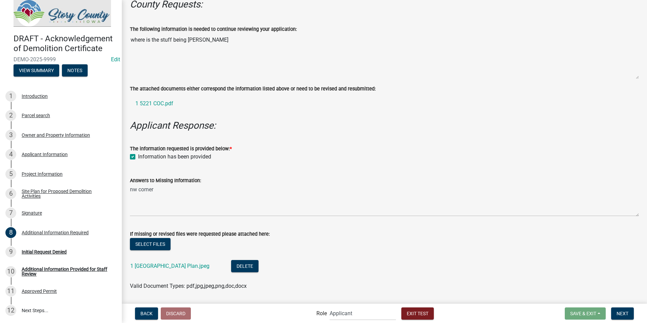
scroll to position [70, 0]
